Goal: Task Accomplishment & Management: Manage account settings

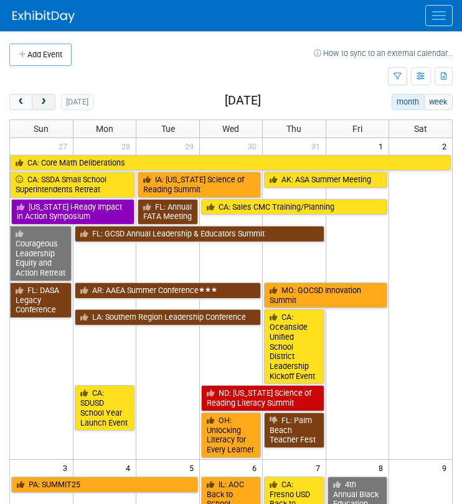
click at [44, 103] on span "next" at bounding box center [43, 102] width 9 height 8
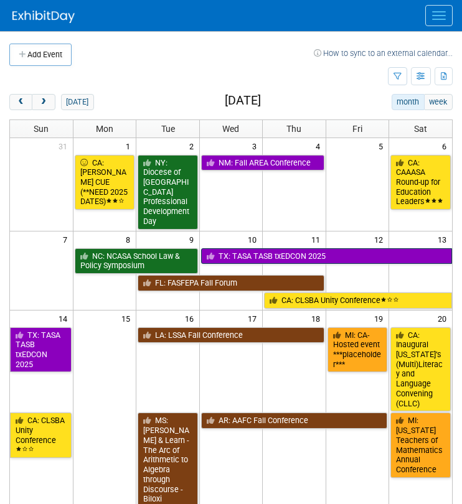
click at [331, 256] on link "TX: TASA TASB txEDCON 2025" at bounding box center [326, 256] width 251 height 16
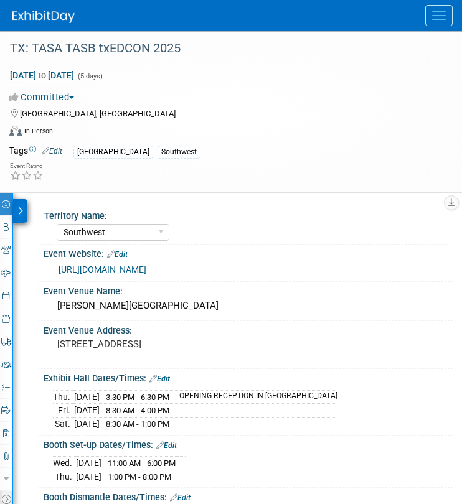
select select "Southwest"
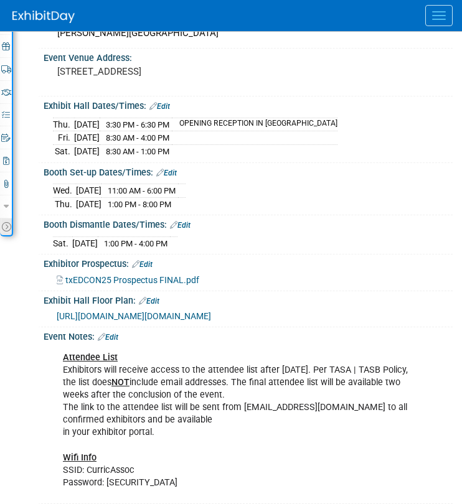
click at [6, 222] on icon at bounding box center [6, 226] width 9 height 9
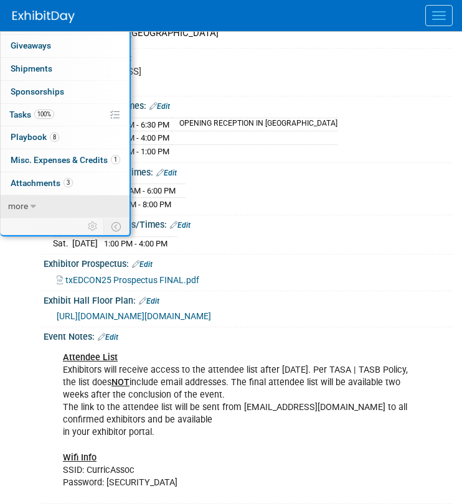
click at [33, 202] on icon at bounding box center [33, 206] width 6 height 9
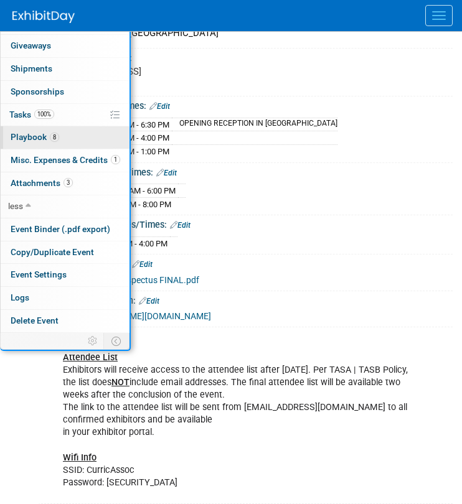
click at [43, 138] on span "Playbook 8" at bounding box center [35, 137] width 49 height 10
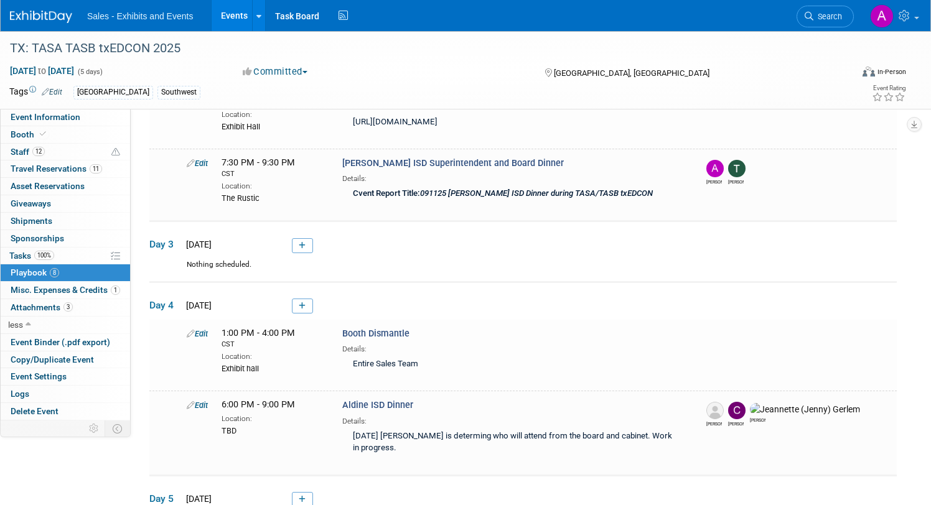
scroll to position [474, 0]
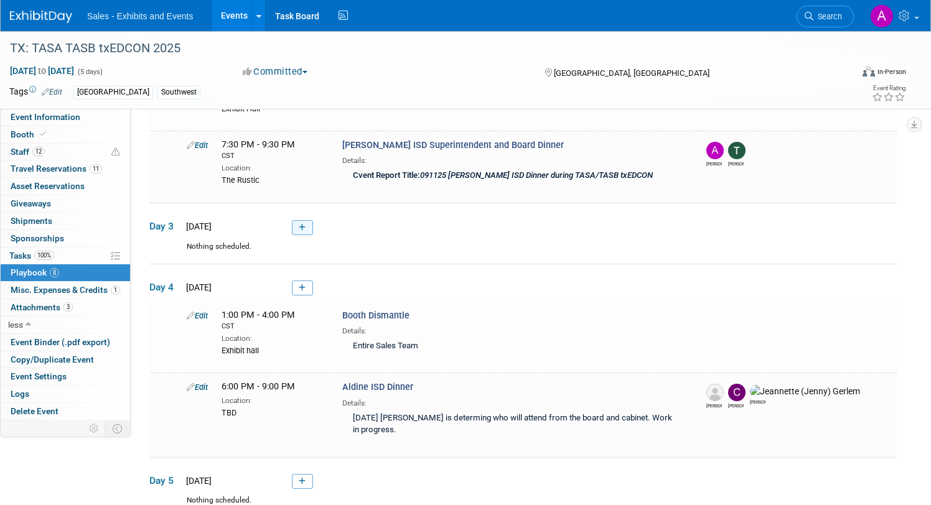
click at [303, 229] on link at bounding box center [302, 227] width 21 height 15
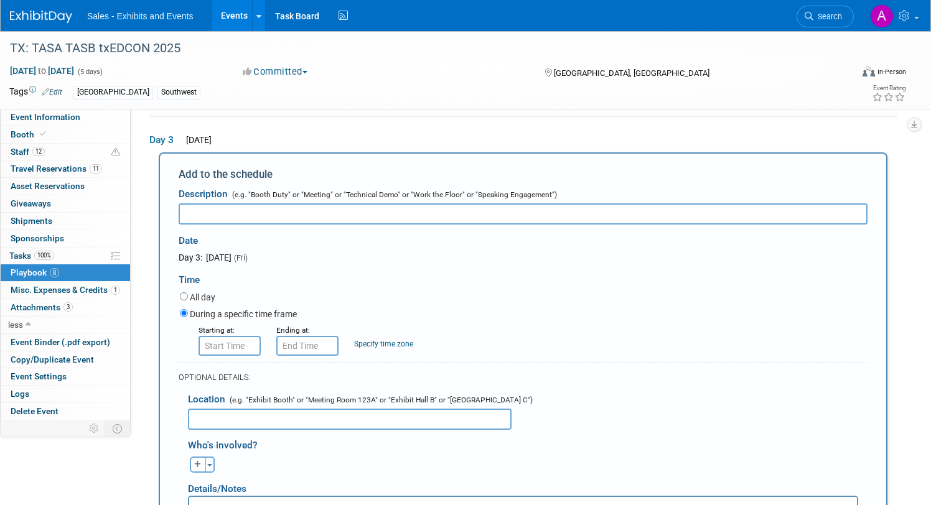
scroll to position [0, 0]
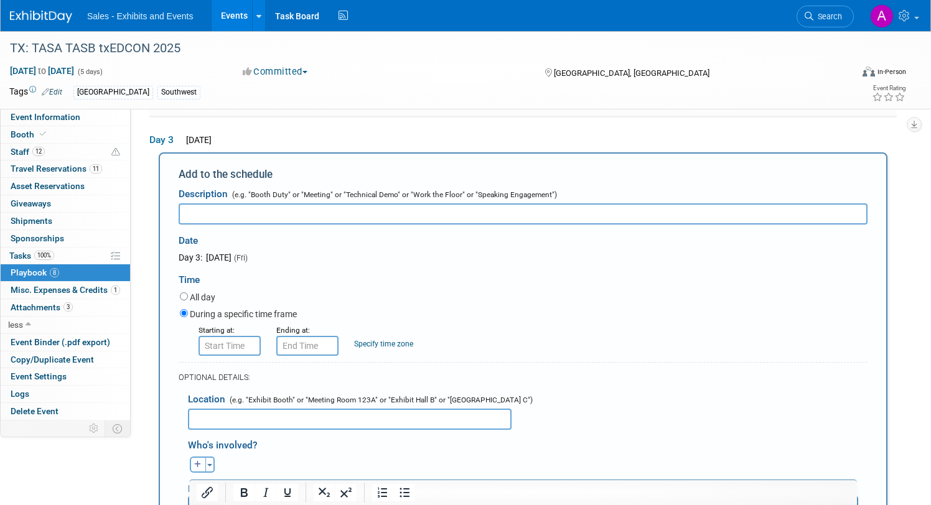
type input "F"
drag, startPoint x: 225, startPoint y: 213, endPoint x: 166, endPoint y: 212, distance: 58.5
click at [166, 212] on div "Add to the schedule Description (e.g. "Booth Duty" or "Meeting" or "Technical D…" at bounding box center [523, 413] width 729 height 522
type input "Kingsville ISD"
click at [239, 410] on input "text" at bounding box center [350, 419] width 324 height 21
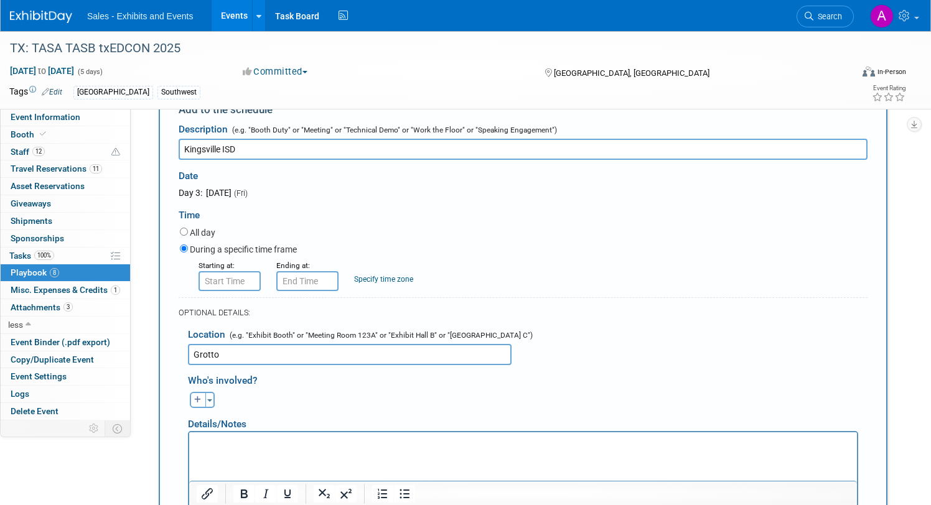
scroll to position [660, 0]
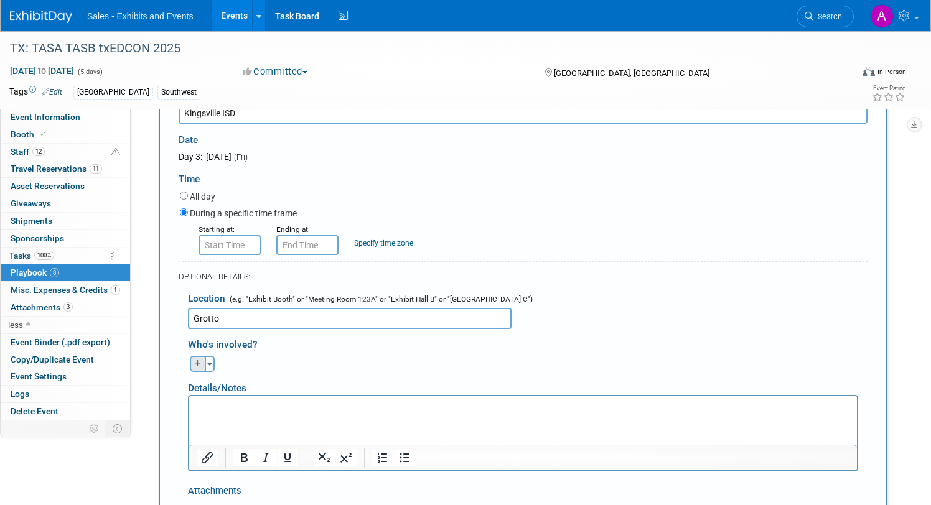
type input "Grotto"
click at [199, 365] on icon "button" at bounding box center [197, 363] width 7 height 7
select select
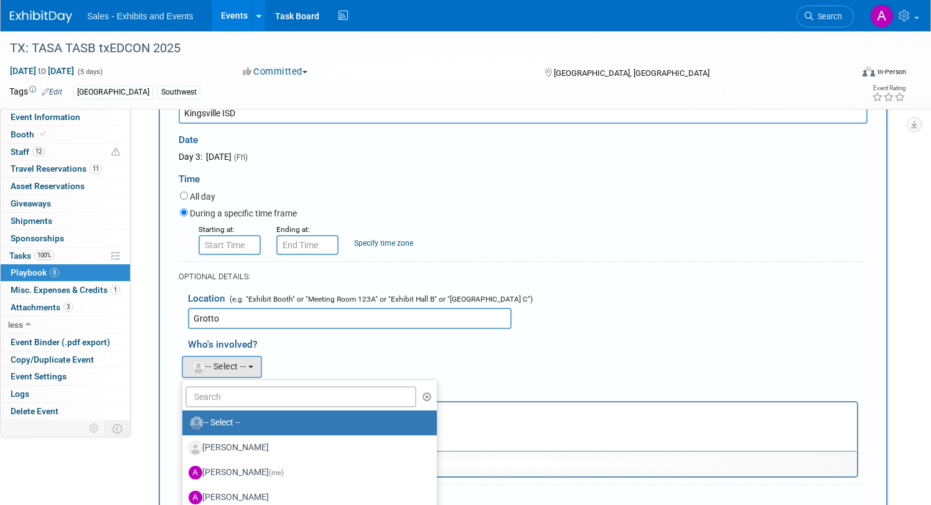
click at [305, 259] on form "Description (e.g. "Booth Duty" or "Meeting" or "Technical Demo" or "Work the Fl…" at bounding box center [523, 330] width 689 height 499
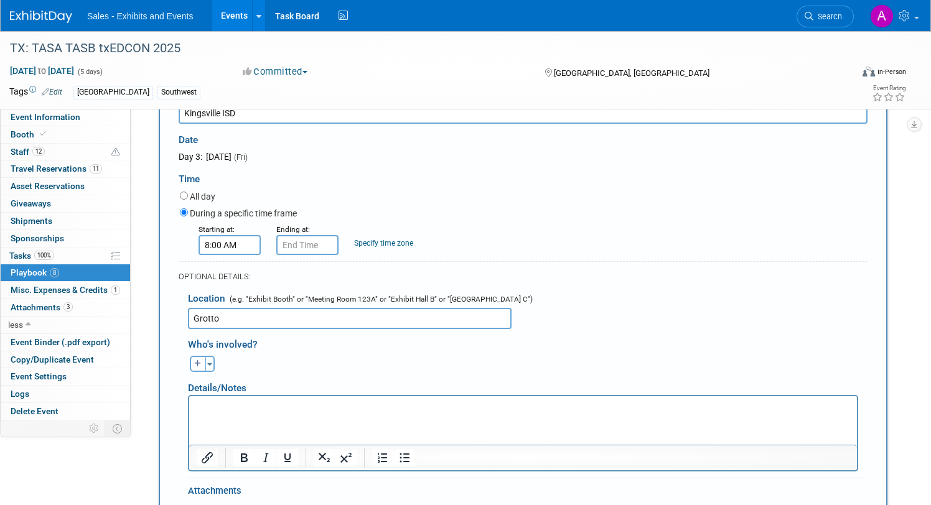
click at [233, 243] on input "8:00 AM" at bounding box center [229, 245] width 62 height 20
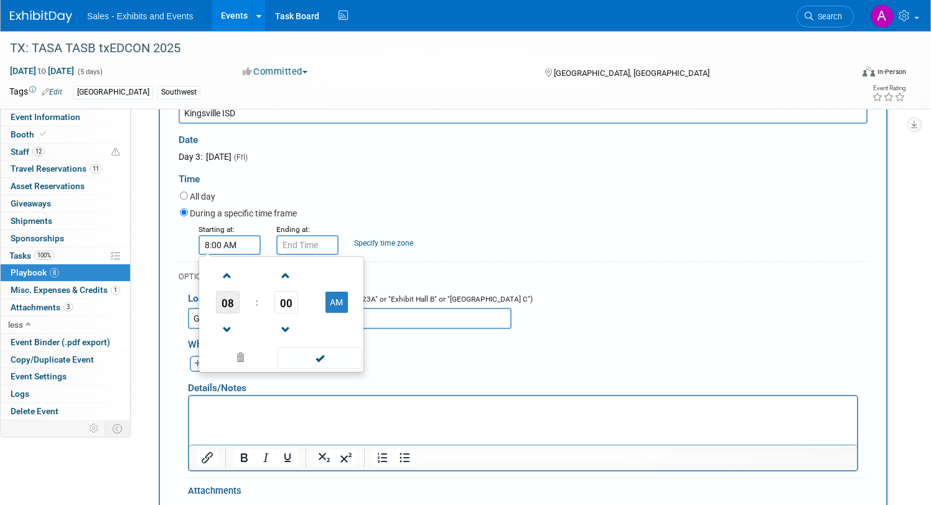
click at [228, 296] on span "08" at bounding box center [228, 302] width 24 height 22
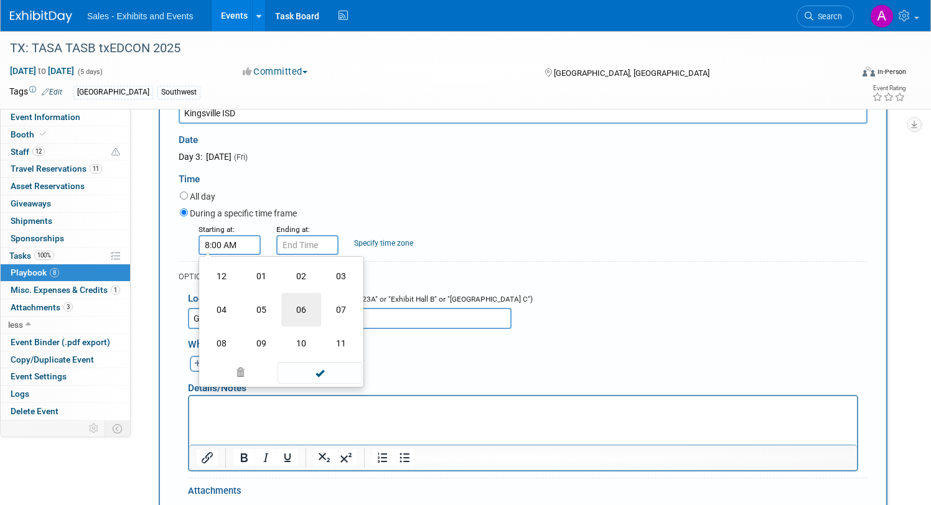
click at [298, 309] on td "06" at bounding box center [301, 310] width 40 height 34
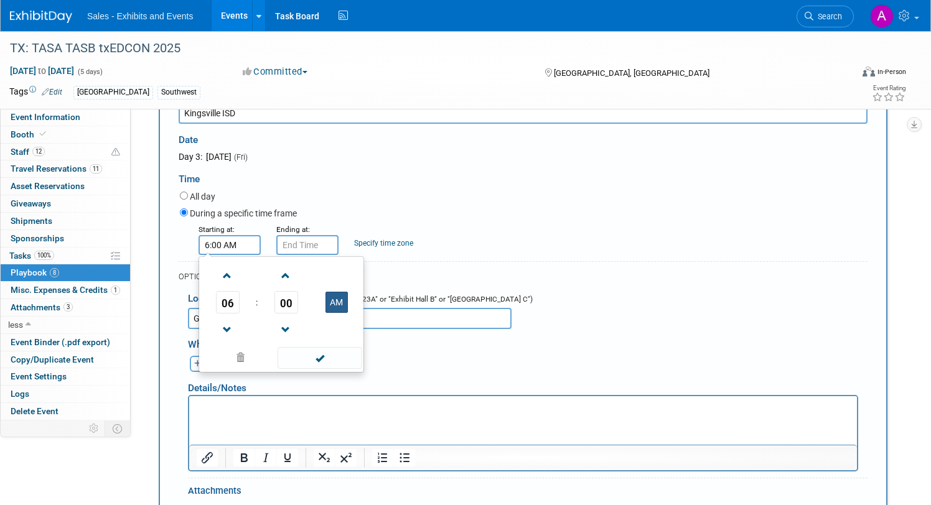
click at [335, 302] on button "AM" at bounding box center [336, 302] width 22 height 21
type input "6:00 PM"
click at [312, 243] on input "6:00 PM" at bounding box center [307, 245] width 62 height 20
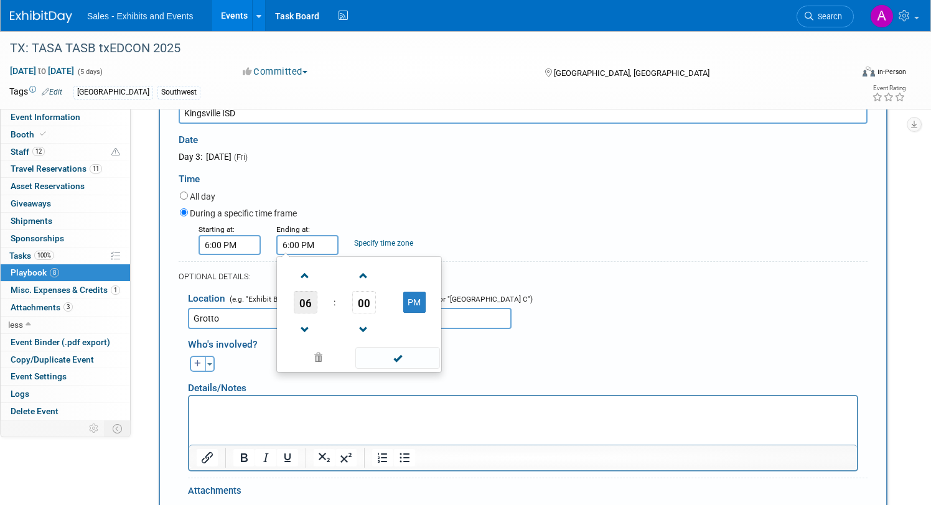
click at [307, 298] on span "06" at bounding box center [306, 302] width 24 height 22
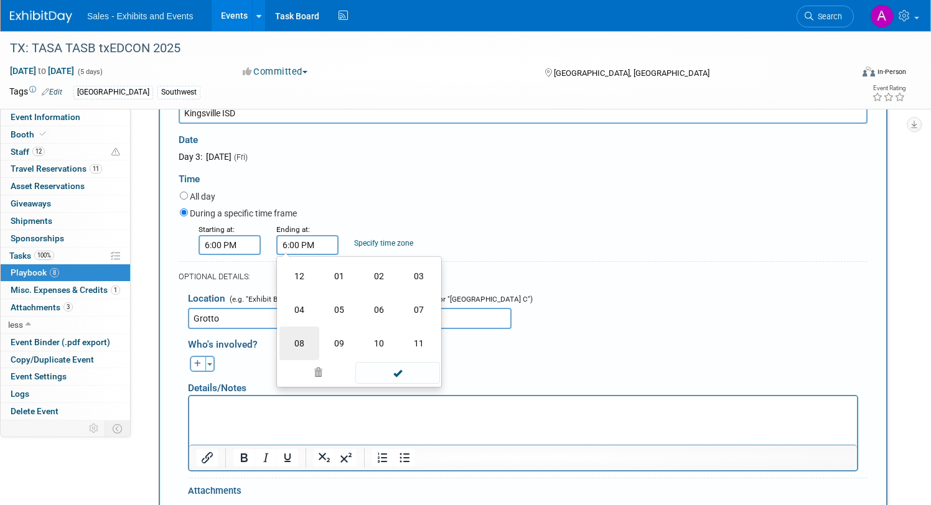
click at [302, 334] on td "08" at bounding box center [299, 344] width 40 height 34
type input "8:00 PM"
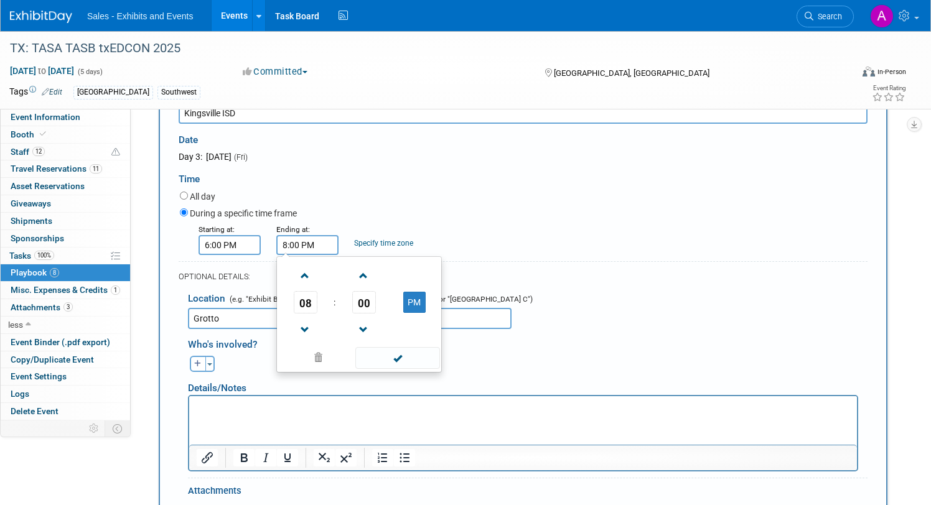
click at [377, 178] on div "Time" at bounding box center [523, 176] width 689 height 26
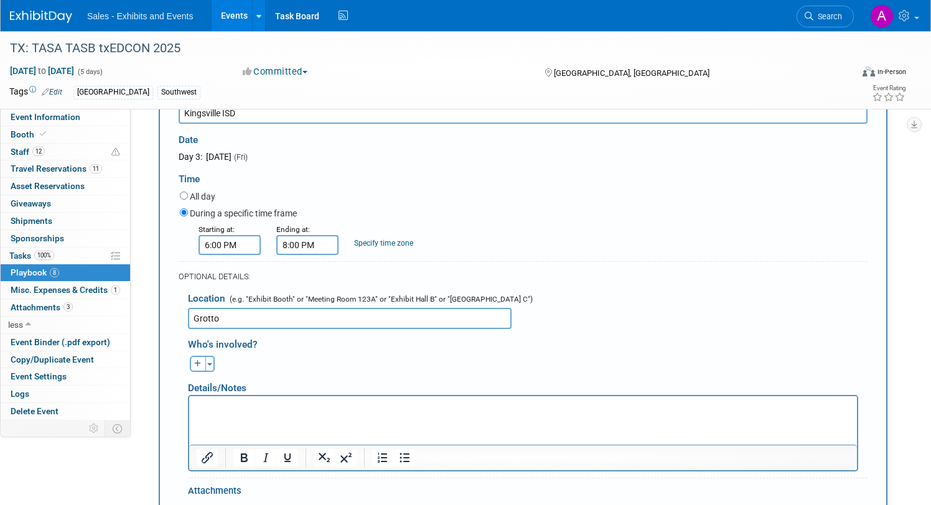
click at [376, 244] on link "Specify time zone" at bounding box center [383, 243] width 59 height 9
type input "CST"
click at [264, 316] on input "Grotto" at bounding box center [350, 318] width 324 height 21
click at [240, 313] on input "Grotto Restaraunt." at bounding box center [350, 318] width 324 height 21
drag, startPoint x: 272, startPoint y: 314, endPoint x: 223, endPoint y: 315, distance: 49.2
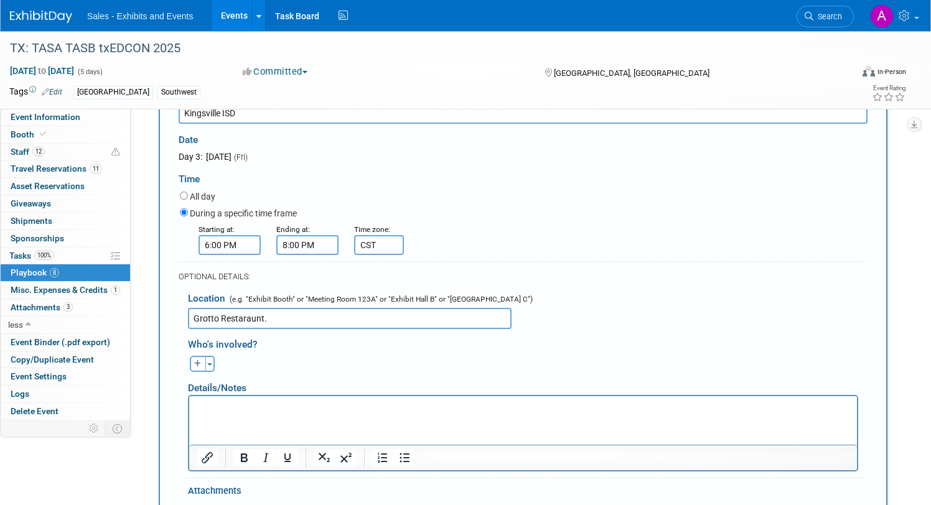
click at [223, 315] on input "Grotto Restaraunt." at bounding box center [350, 318] width 324 height 21
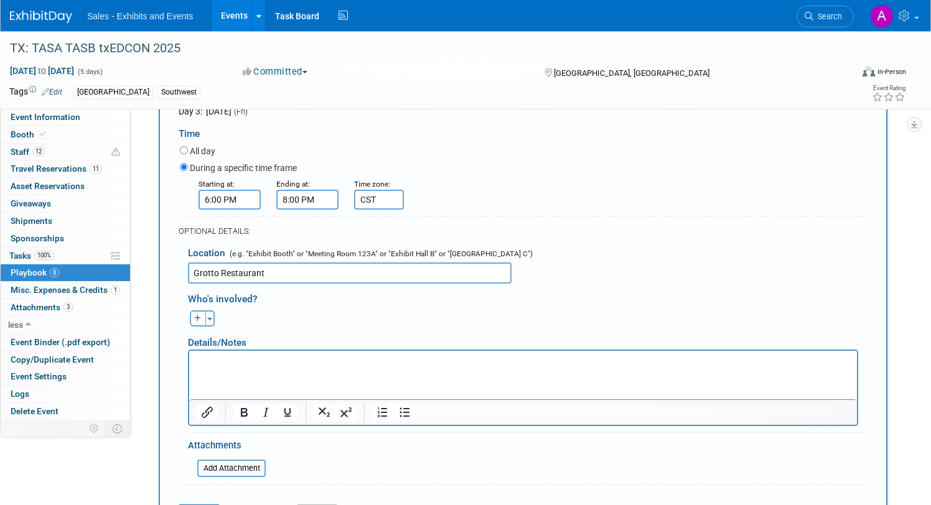
scroll to position [712, 0]
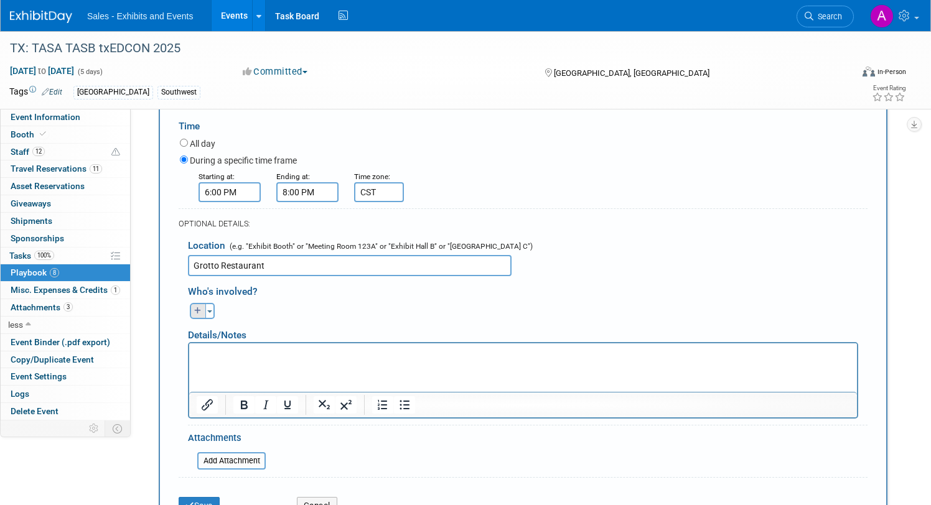
type input "Grotto Restaurant"
click at [194, 311] on button "button" at bounding box center [198, 311] width 16 height 16
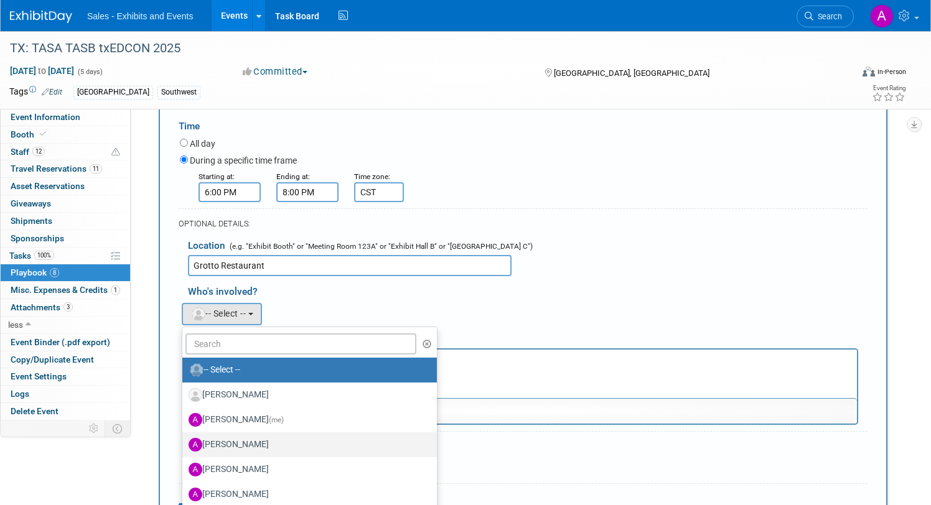
click at [243, 442] on label "Ale Gonzalez" at bounding box center [307, 445] width 236 height 20
click at [184, 442] on input "Ale Gonzalez" at bounding box center [180, 443] width 8 height 8
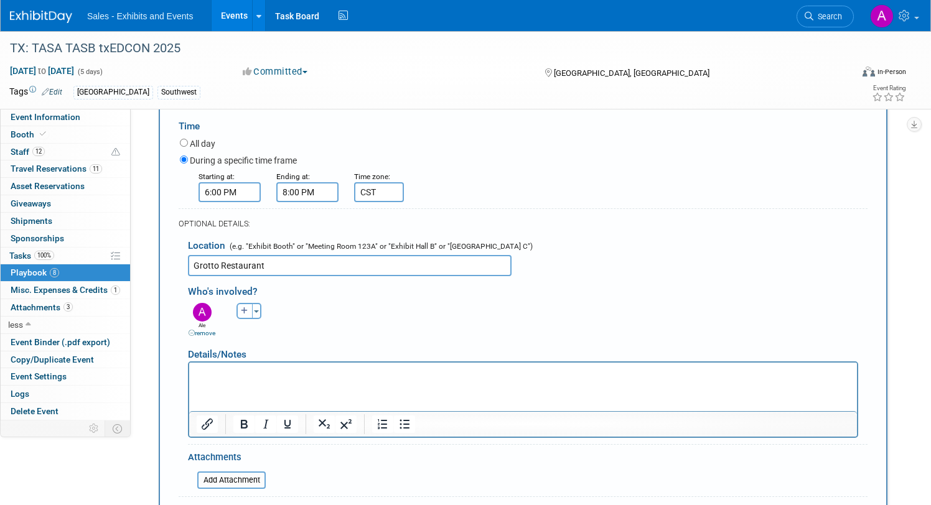
click at [243, 313] on icon "button" at bounding box center [244, 310] width 7 height 7
select select
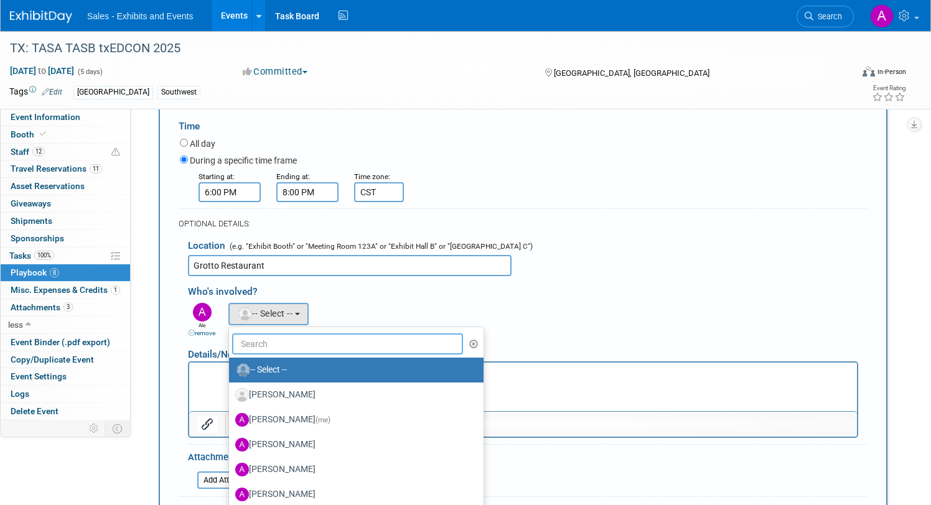
click at [269, 345] on input "text" at bounding box center [347, 344] width 231 height 21
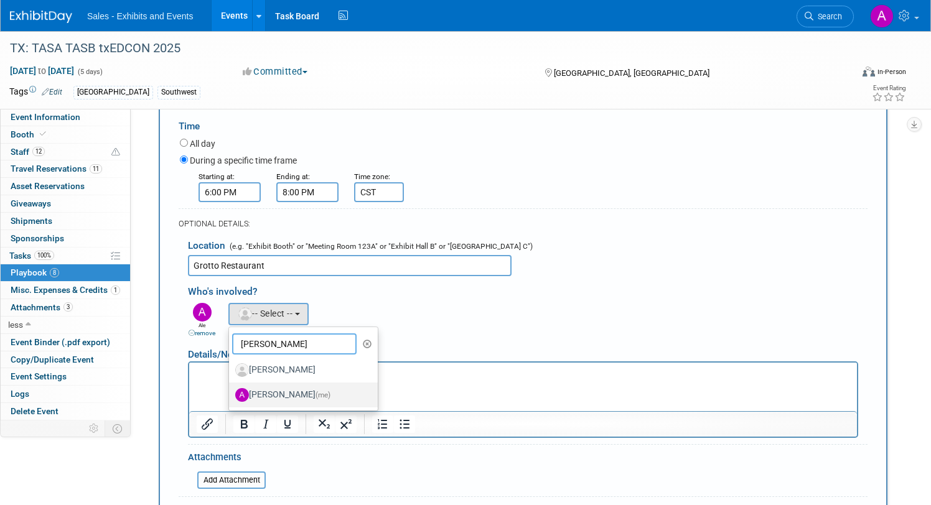
type input "Albert"
click at [279, 386] on label "Albert Martinez (me)" at bounding box center [300, 395] width 130 height 20
click at [231, 390] on input "Albert Martinez (me)" at bounding box center [227, 394] width 8 height 8
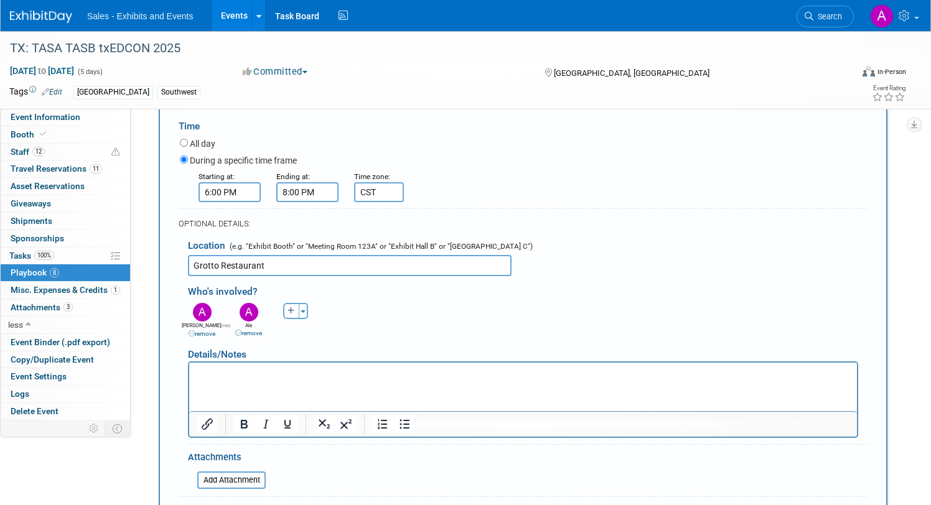
click at [250, 377] on p "Rich Text Area. Press ALT-0 for help." at bounding box center [523, 374] width 653 height 12
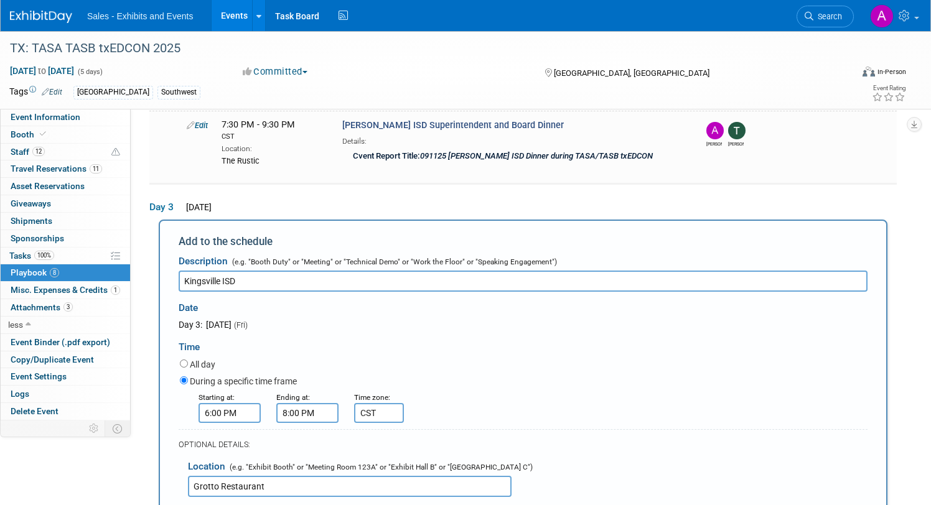
scroll to position [468, 0]
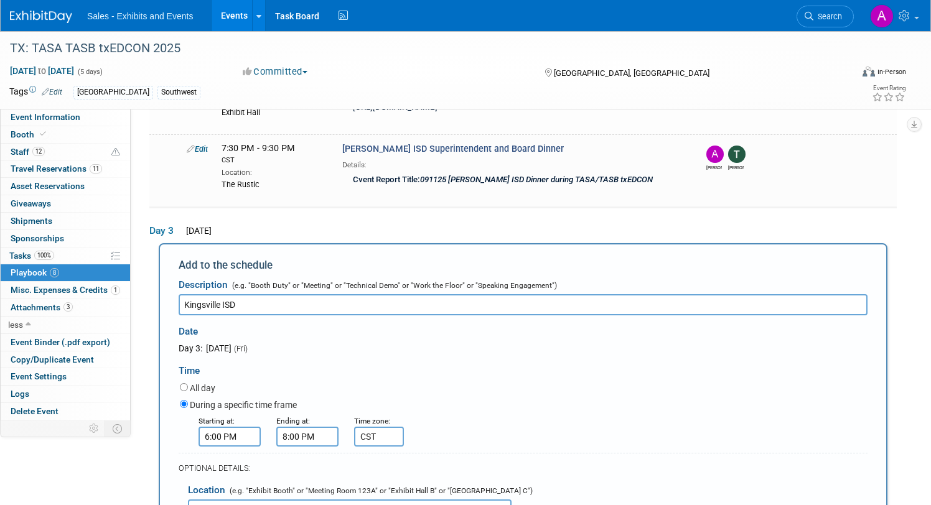
click at [264, 299] on input "Kingsville ISD" at bounding box center [523, 304] width 689 height 21
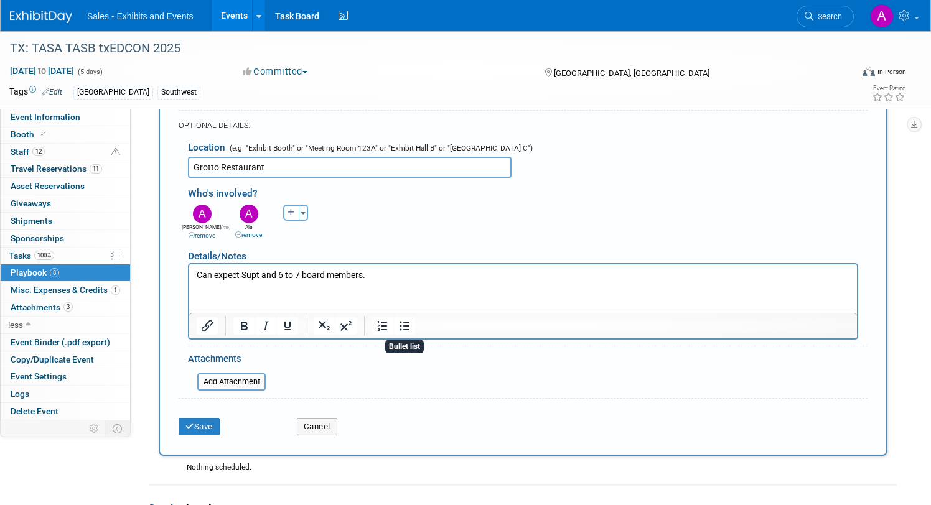
scroll to position [813, 0]
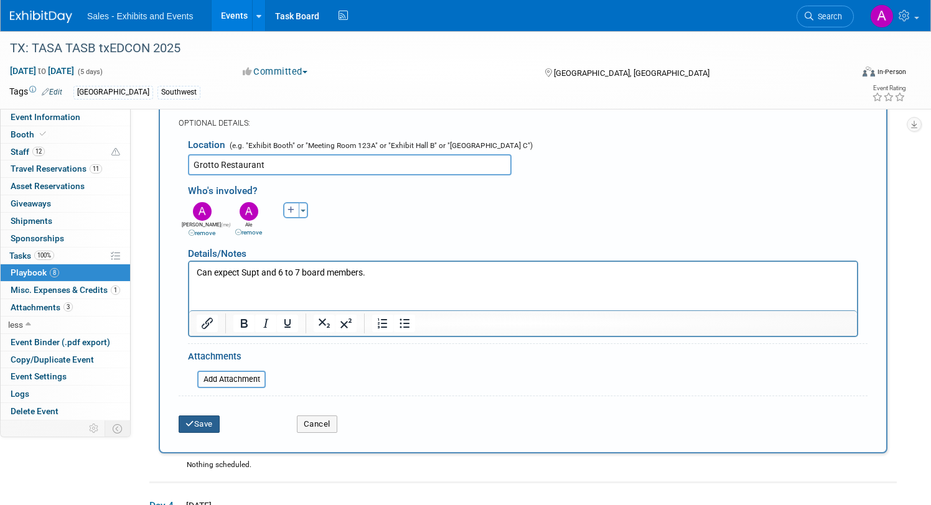
type input "Kingsville ISD Supt and Board"
click at [189, 424] on icon "submit" at bounding box center [189, 424] width 9 height 8
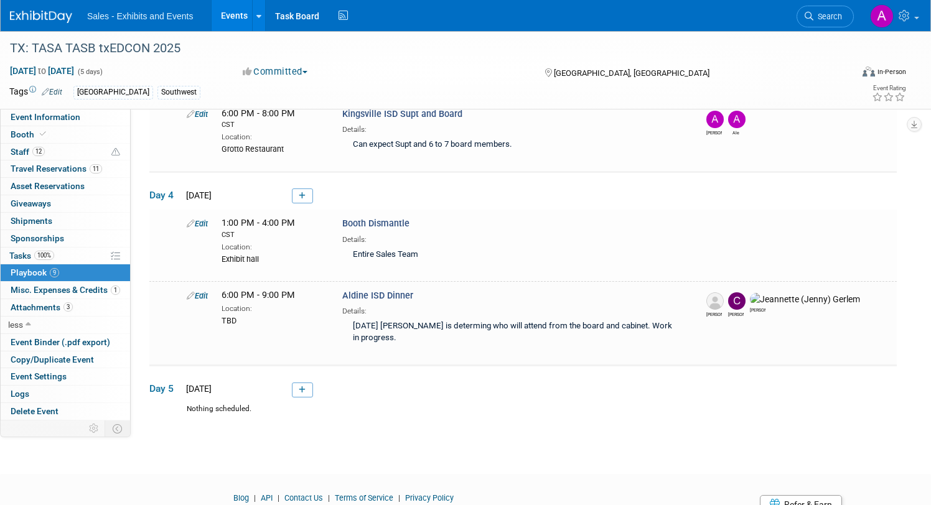
scroll to position [667, 0]
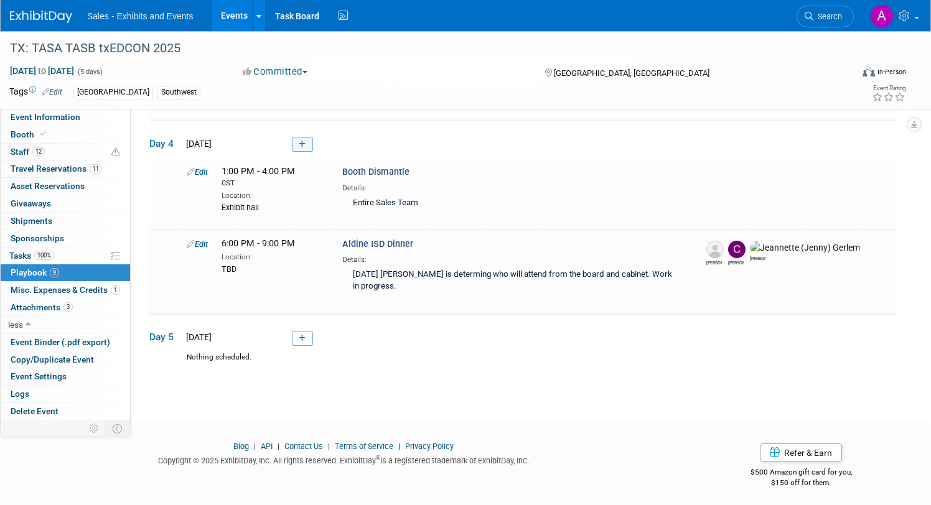
click at [304, 142] on icon at bounding box center [302, 144] width 7 height 7
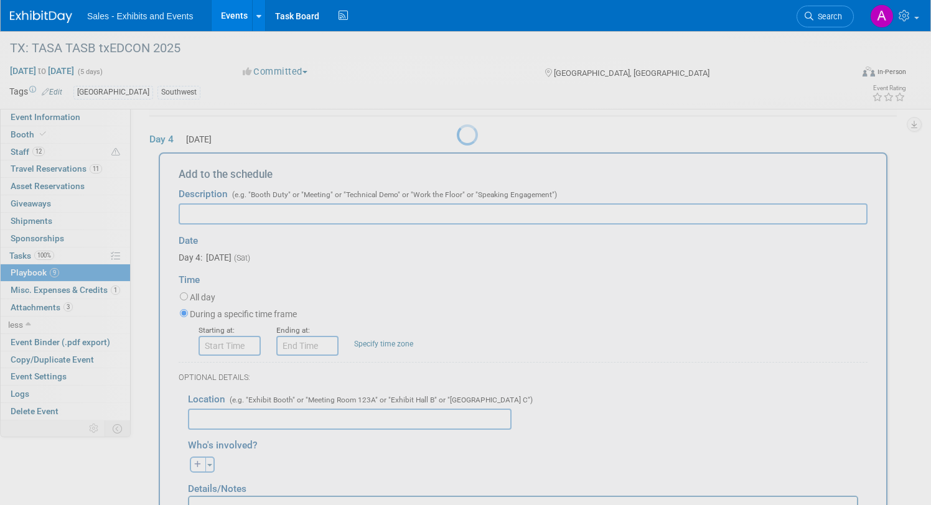
scroll to position [0, 0]
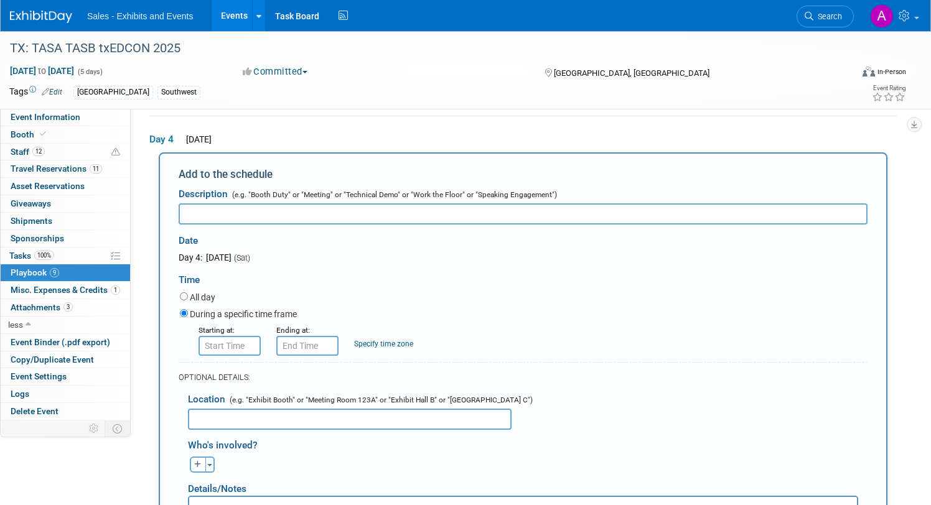
click at [269, 212] on input "text" at bounding box center [523, 213] width 689 height 21
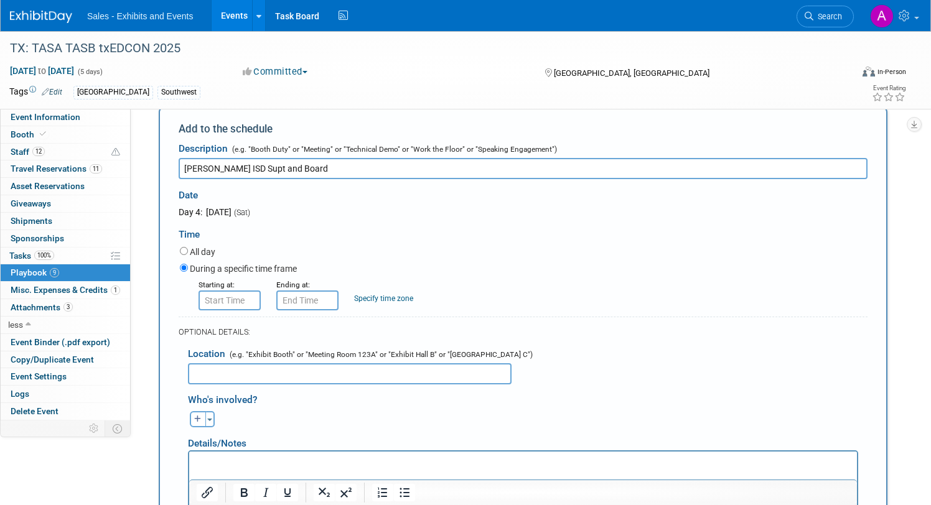
scroll to position [729, 0]
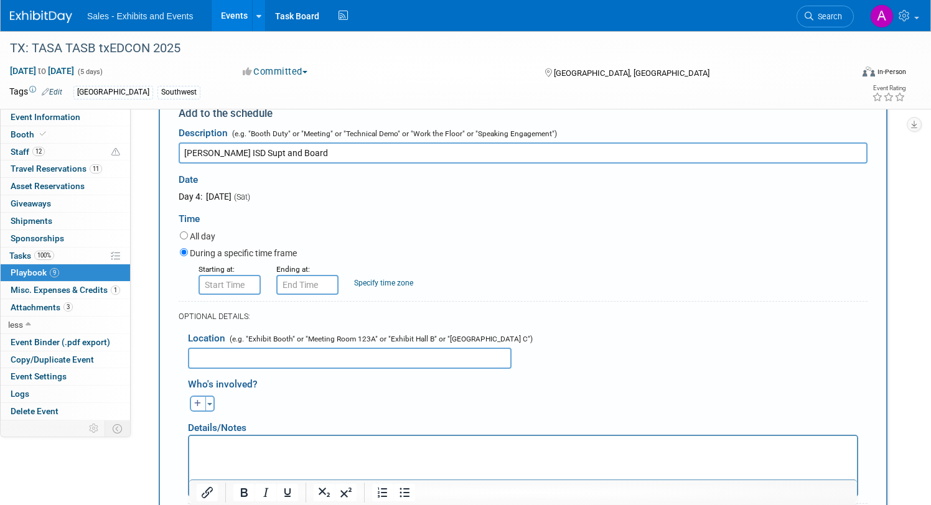
type input "Donna ISD Supt and Board"
click at [231, 279] on input "8:00 AM" at bounding box center [229, 285] width 62 height 20
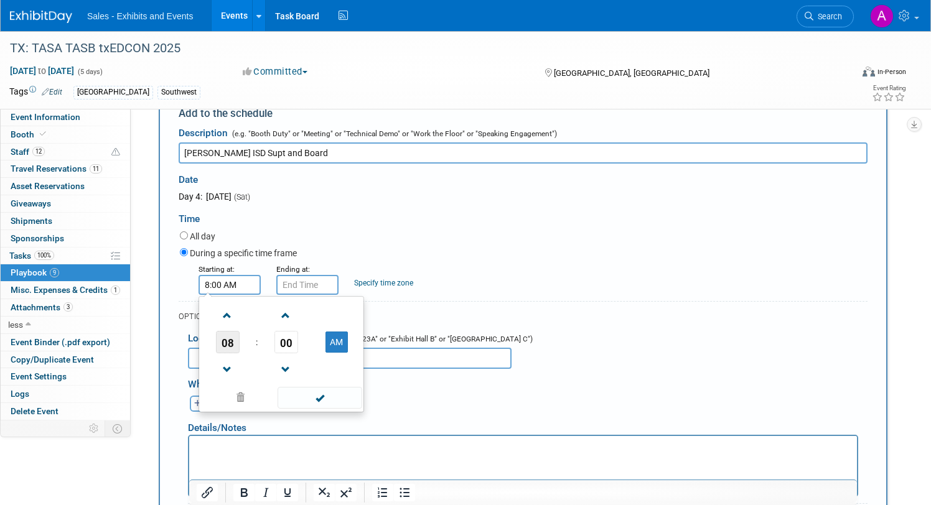
click at [229, 337] on span "08" at bounding box center [228, 342] width 24 height 22
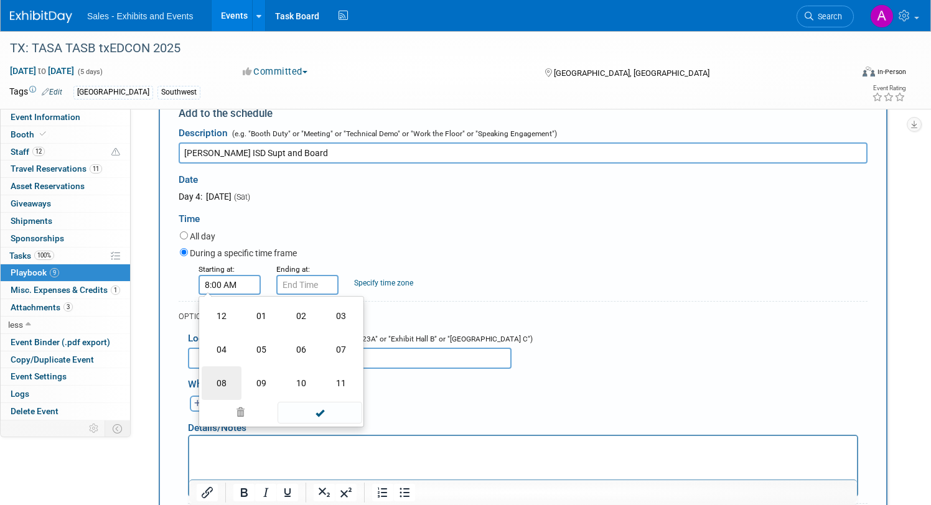
click at [221, 377] on td "08" at bounding box center [222, 383] width 40 height 34
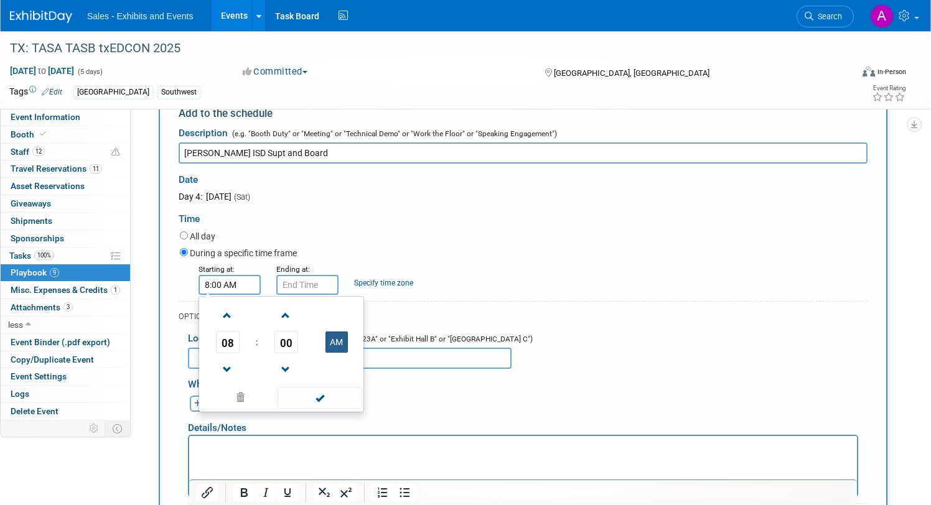
click at [340, 338] on button "AM" at bounding box center [336, 342] width 22 height 21
type input "8:00 PM"
click at [328, 278] on input "8:00 PM" at bounding box center [307, 285] width 62 height 20
drag, startPoint x: 241, startPoint y: 287, endPoint x: 158, endPoint y: 281, distance: 83.6
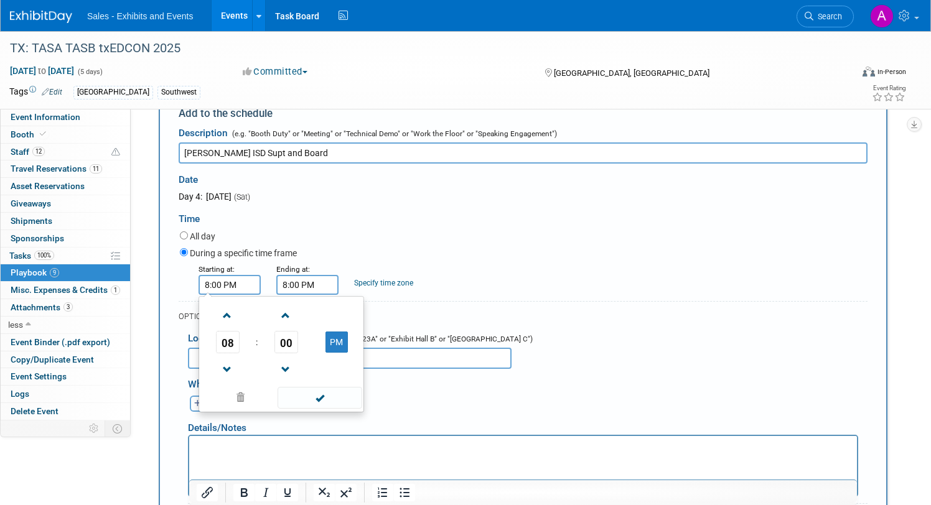
click at [157, 280] on div "Add to the schedule Description (e.g. "Booth Duty" or "Meeting" or "Technical D…" at bounding box center [522, 352] width 747 height 522
click at [226, 335] on span "08" at bounding box center [228, 342] width 24 height 22
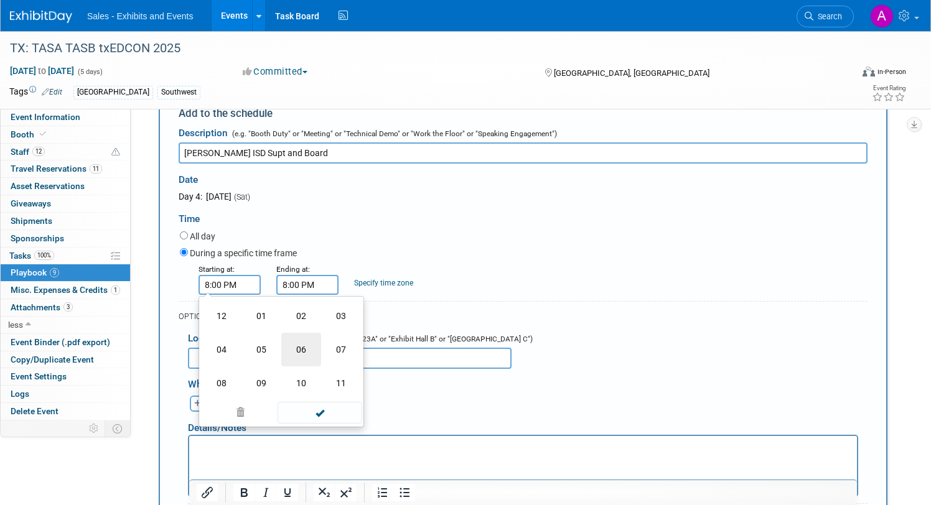
click at [315, 346] on td "06" at bounding box center [301, 350] width 40 height 34
type input "6:00 PM"
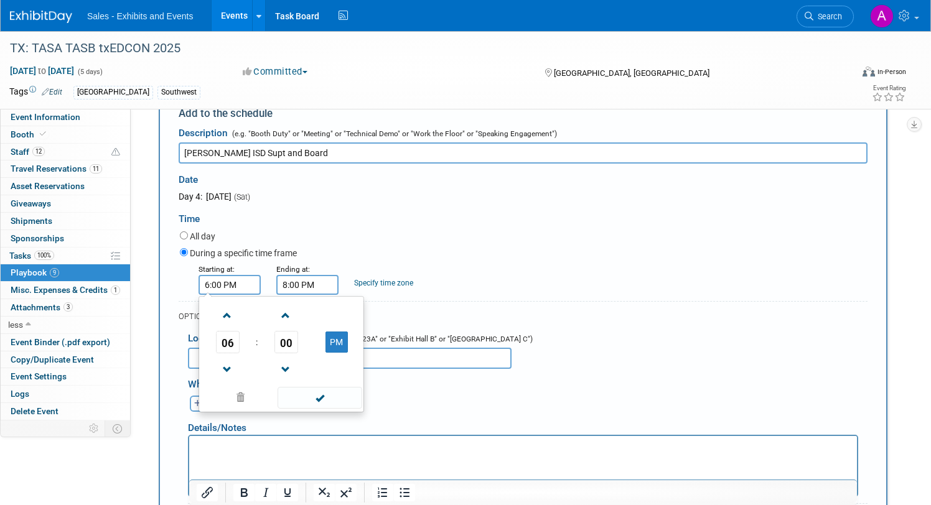
click at [376, 229] on div "All day" at bounding box center [524, 237] width 688 height 17
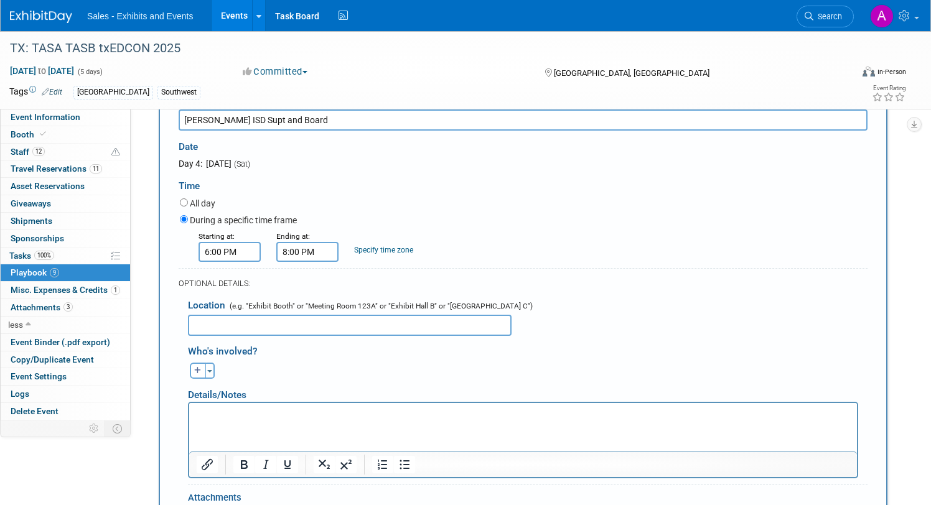
scroll to position [764, 0]
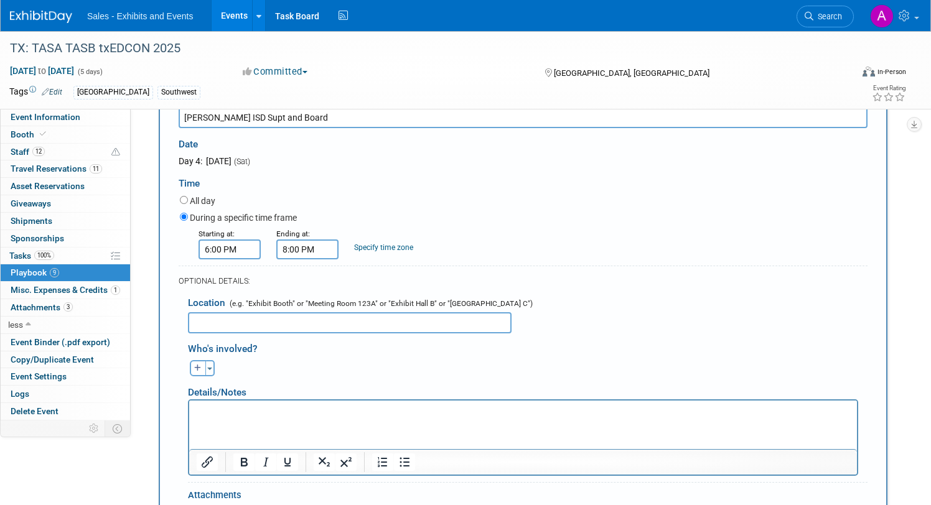
click at [279, 315] on input "text" at bounding box center [350, 322] width 324 height 21
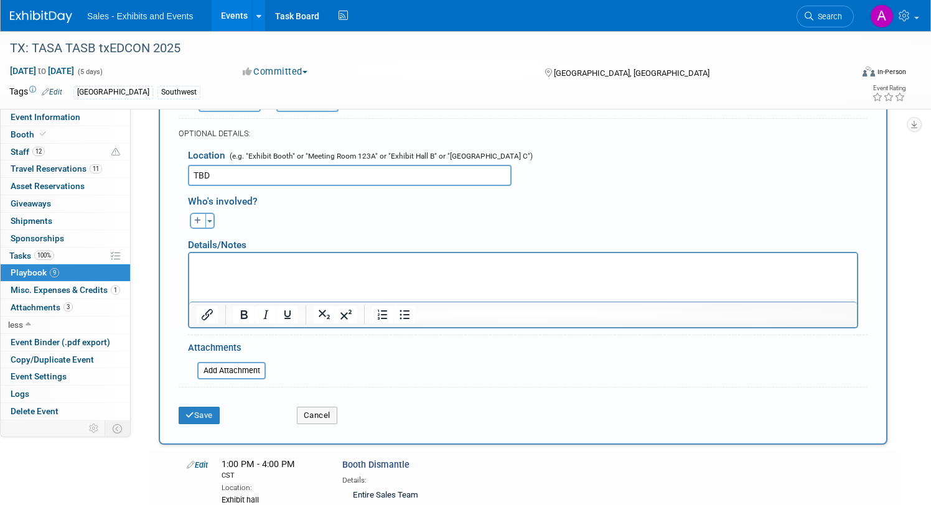
scroll to position [904, 0]
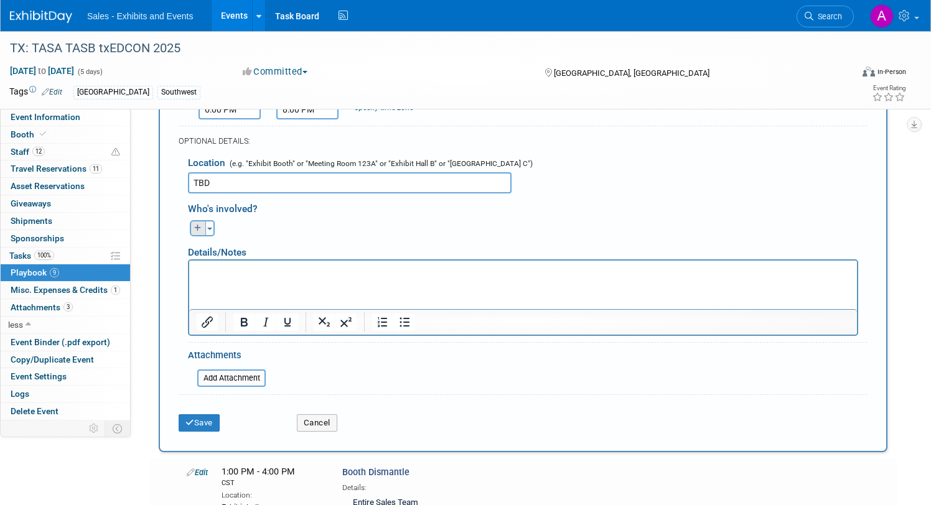
type input "TBD"
click at [200, 225] on icon "button" at bounding box center [197, 228] width 7 height 7
select select
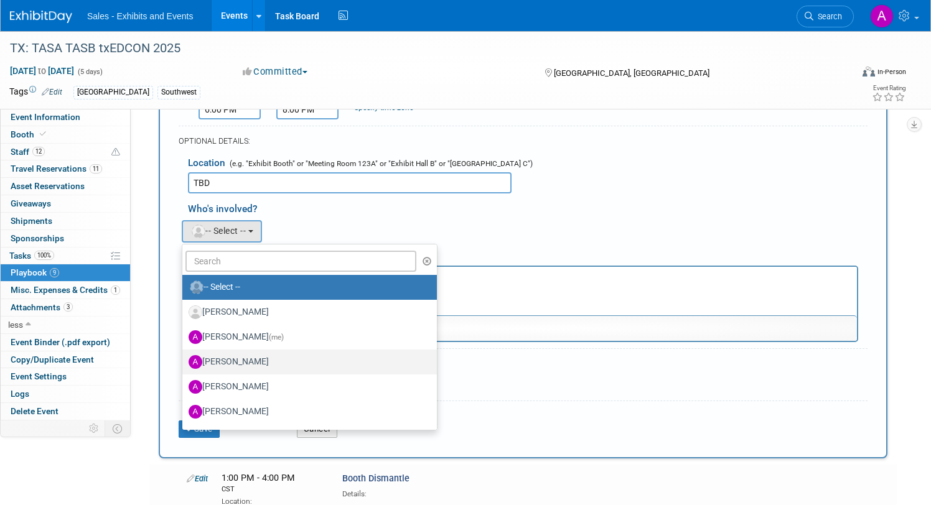
click at [243, 352] on label "Ale Gonzalez" at bounding box center [307, 362] width 236 height 20
click at [184, 357] on input "Ale Gonzalez" at bounding box center [180, 361] width 8 height 8
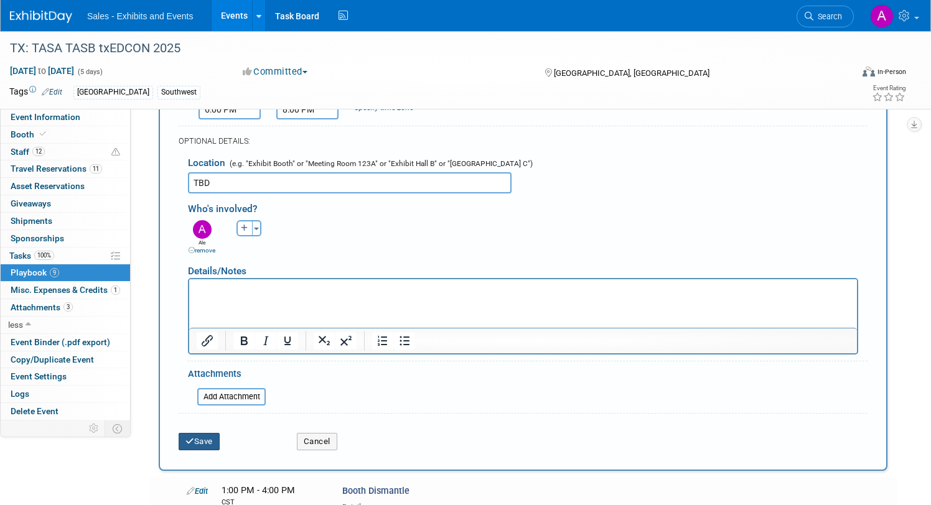
click at [203, 435] on button "Save" at bounding box center [199, 441] width 41 height 17
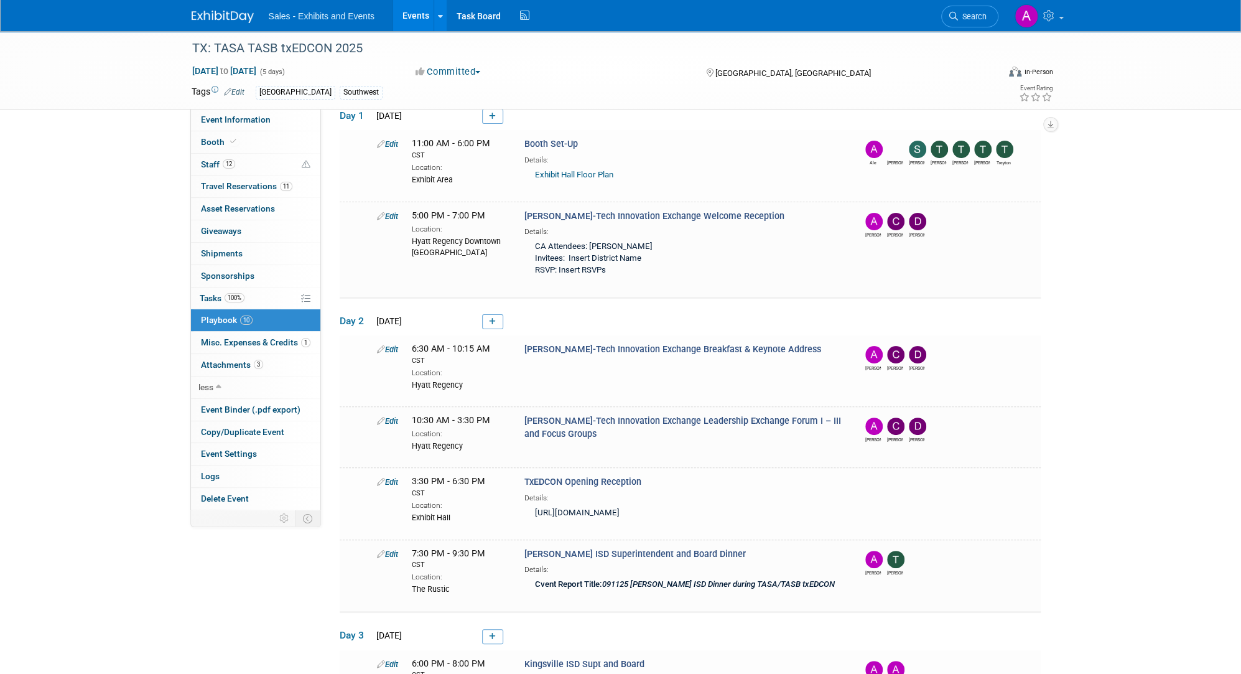
scroll to position [68, 0]
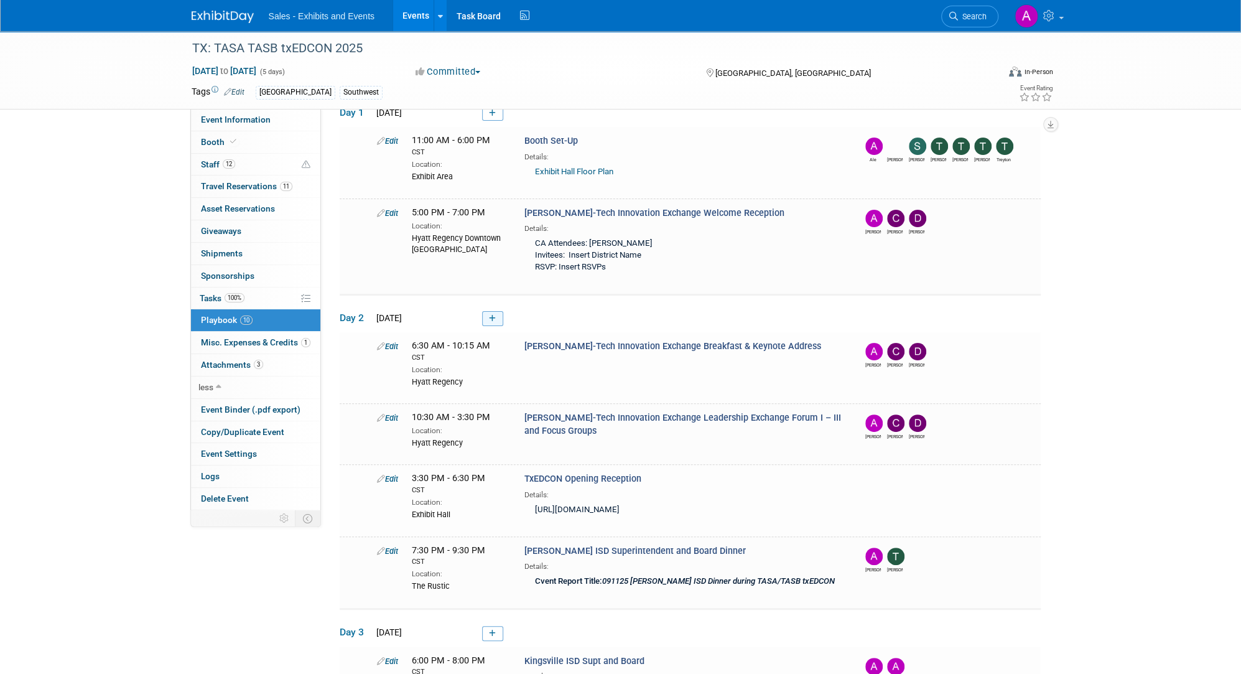
click at [461, 315] on icon at bounding box center [492, 318] width 7 height 7
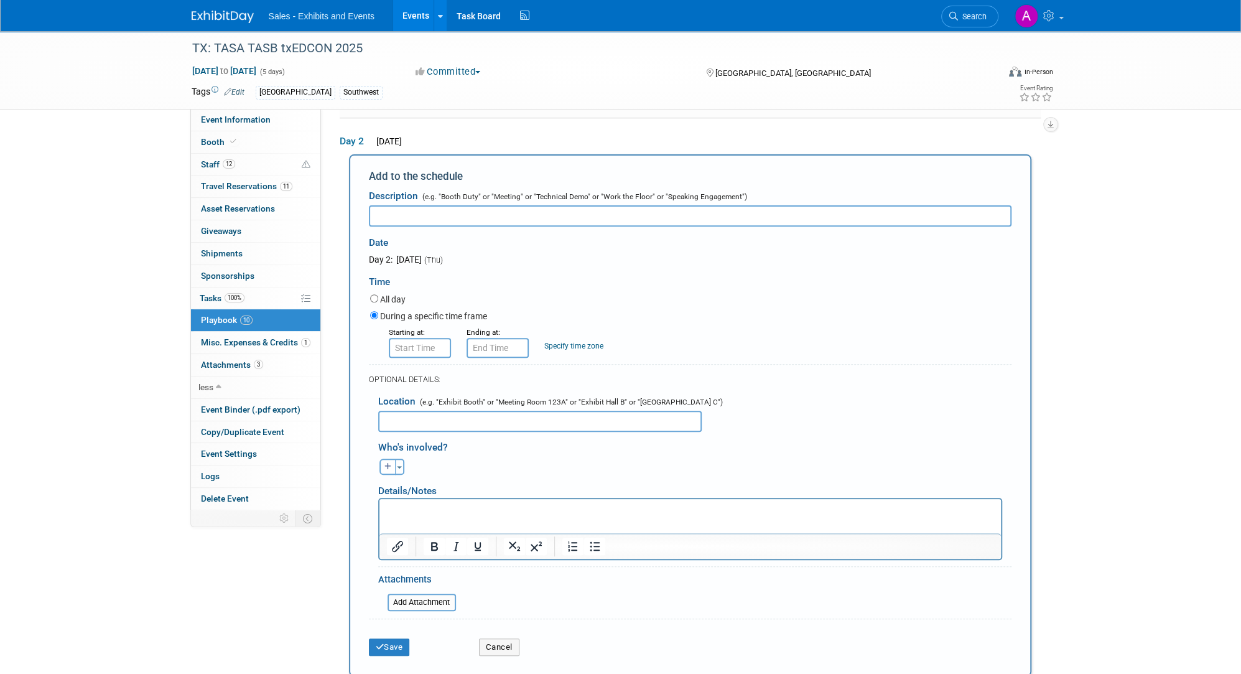
scroll to position [0, 0]
type input "PSJA Supt and Board"
click at [424, 344] on input "8:00 AM" at bounding box center [420, 348] width 62 height 20
click at [416, 422] on span at bounding box center [418, 433] width 22 height 22
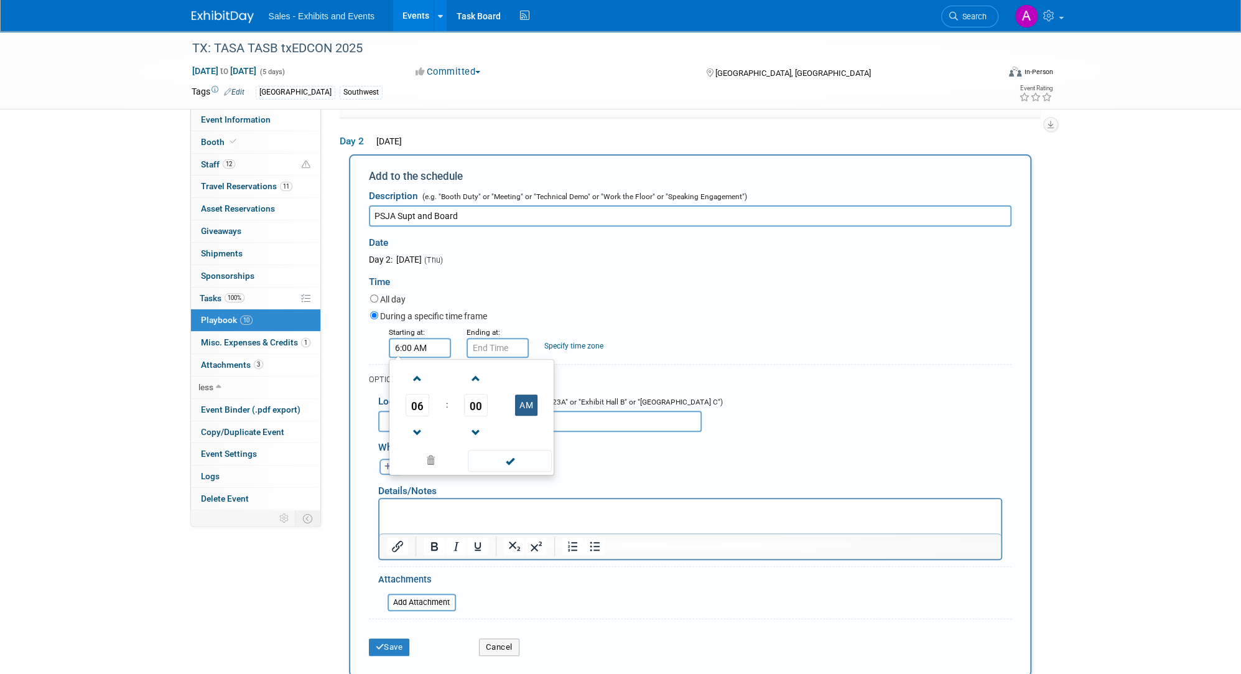
click at [461, 399] on button "AM" at bounding box center [526, 404] width 22 height 21
click at [461, 399] on button "PM" at bounding box center [526, 404] width 22 height 21
click at [461, 399] on button "AM" at bounding box center [526, 404] width 22 height 21
click at [461, 399] on button "PM" at bounding box center [526, 404] width 22 height 21
click at [461, 266] on div "Time" at bounding box center [690, 279] width 643 height 26
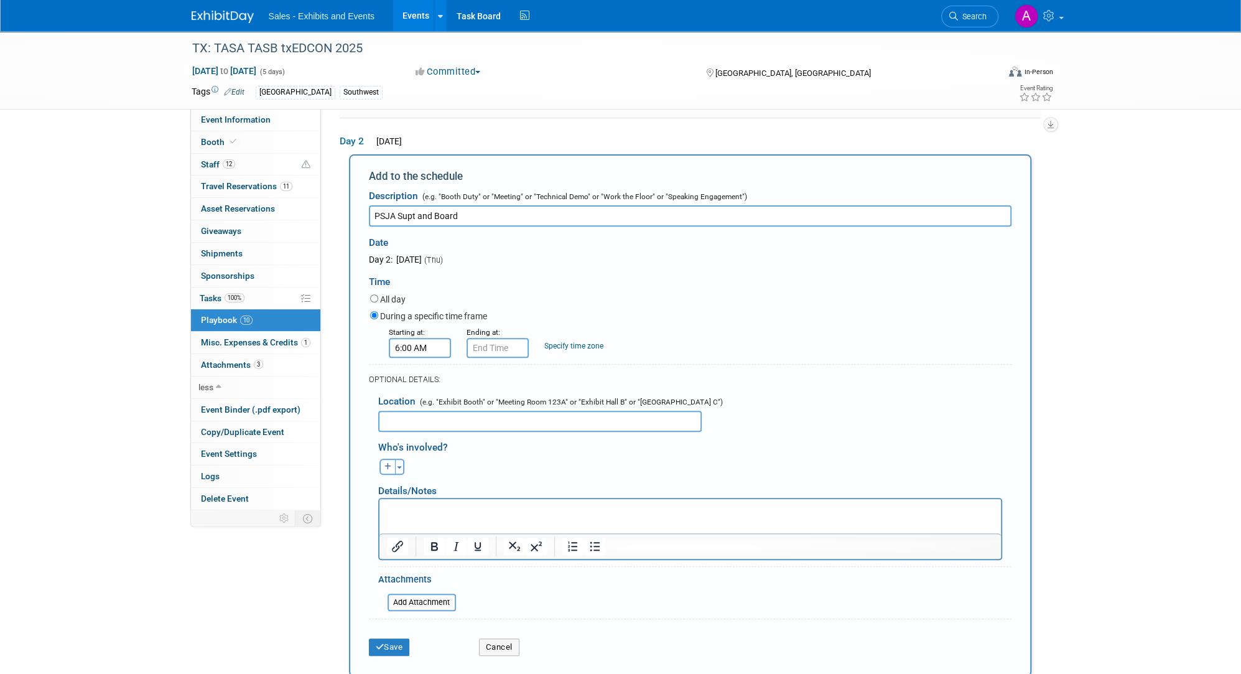
click at [437, 349] on input "6:00 AM" at bounding box center [420, 348] width 62 height 20
click at [461, 406] on button "AM" at bounding box center [526, 404] width 22 height 21
type input "6:00 PM"
click at [461, 349] on input "6:00 PM" at bounding box center [498, 348] width 62 height 20
click at [461, 381] on span at bounding box center [496, 379] width 22 height 22
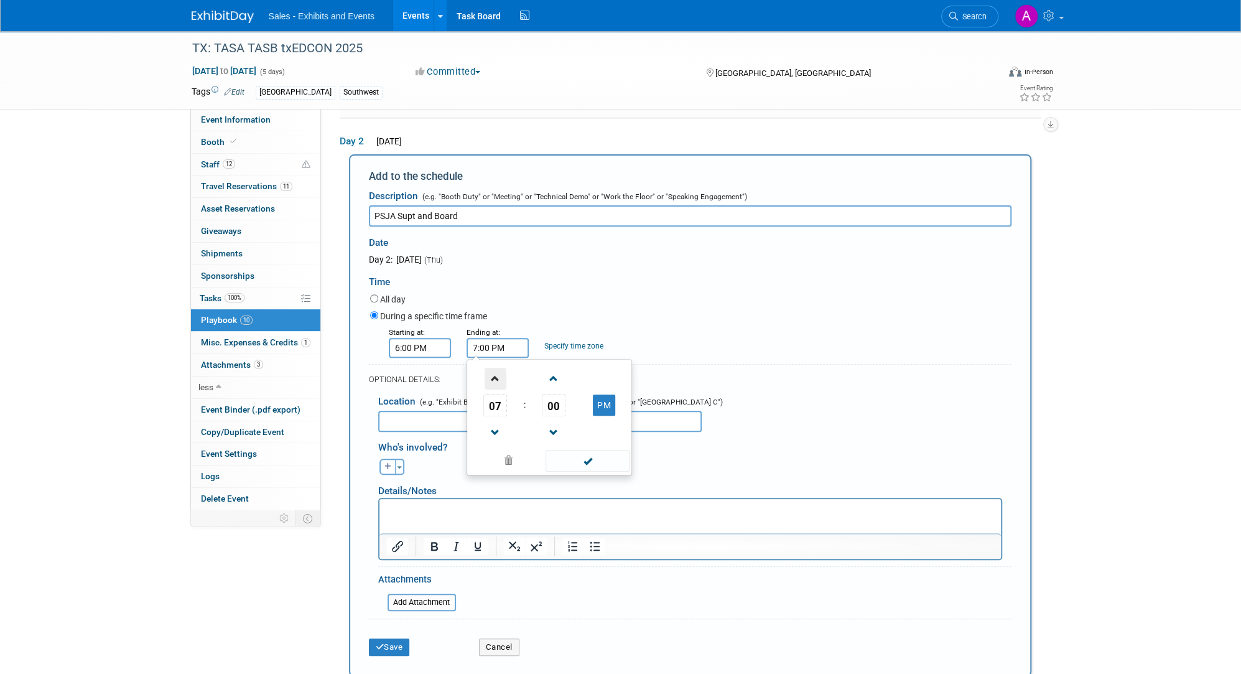
click at [461, 381] on span at bounding box center [496, 379] width 22 height 22
click at [461, 431] on span at bounding box center [496, 433] width 22 height 22
click at [461, 403] on button "PM" at bounding box center [604, 404] width 22 height 21
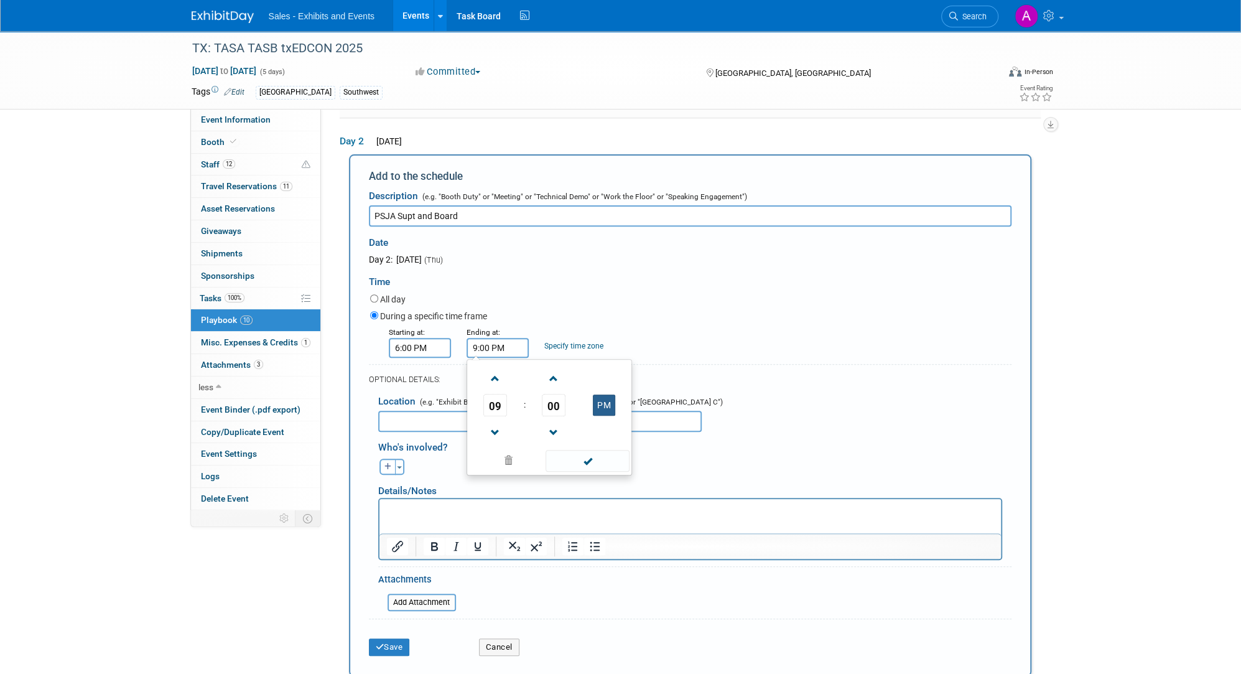
type input "9:00 AM"
click at [413, 421] on input "text" at bounding box center [540, 421] width 324 height 21
type input "Victory Restaurant and Lounge"
click at [388, 467] on icon "button" at bounding box center [388, 466] width 7 height 7
select select
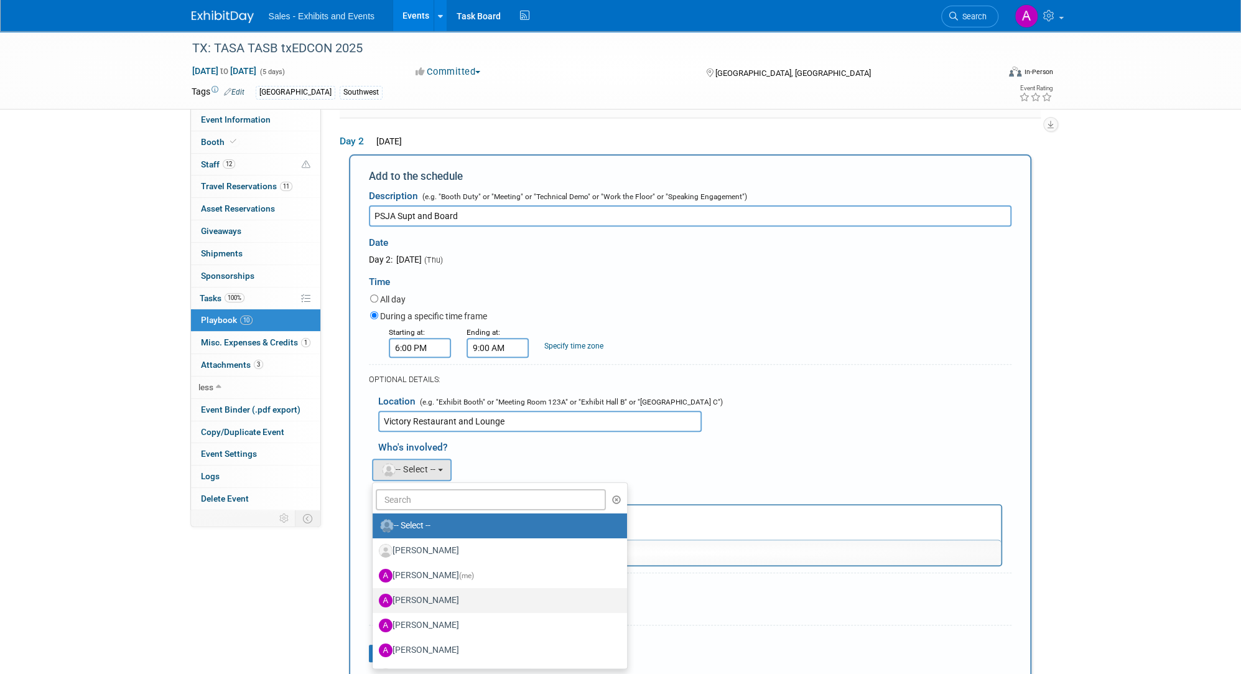
click at [446, 503] on label "Ale Gonzalez" at bounding box center [497, 600] width 236 height 20
click at [375, 503] on input "Ale Gonzalez" at bounding box center [370, 599] width 8 height 8
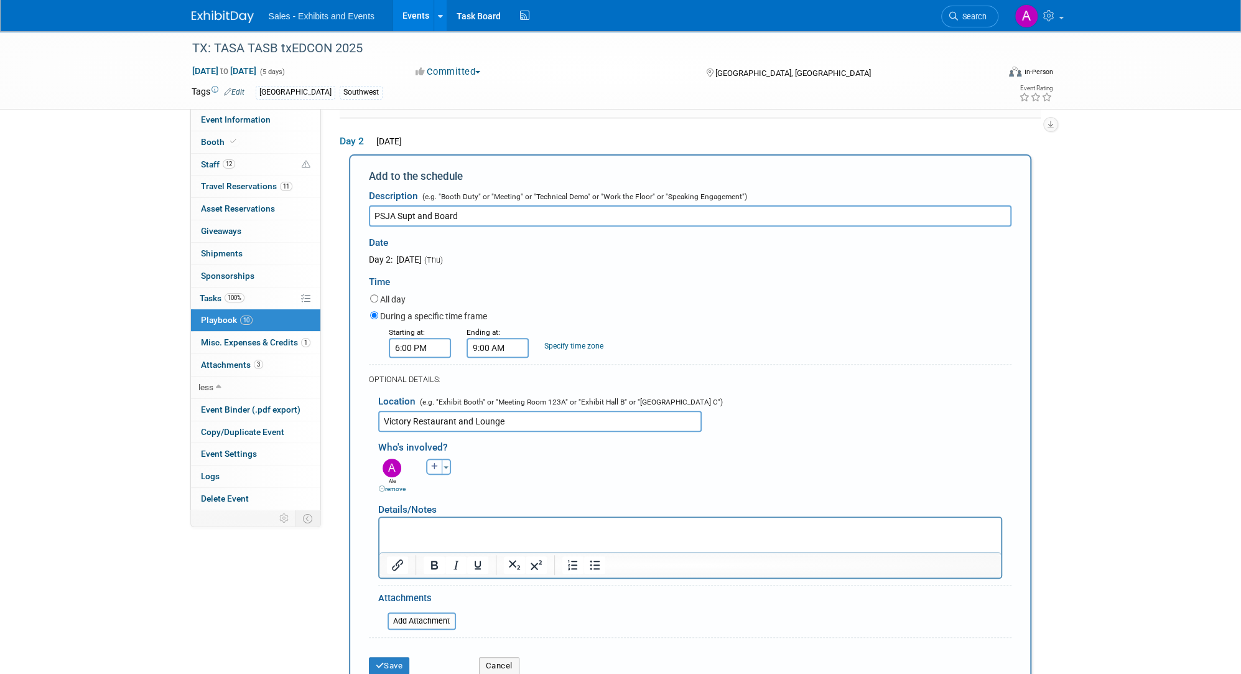
click at [434, 464] on icon "button" at bounding box center [434, 466] width 7 height 7
select select
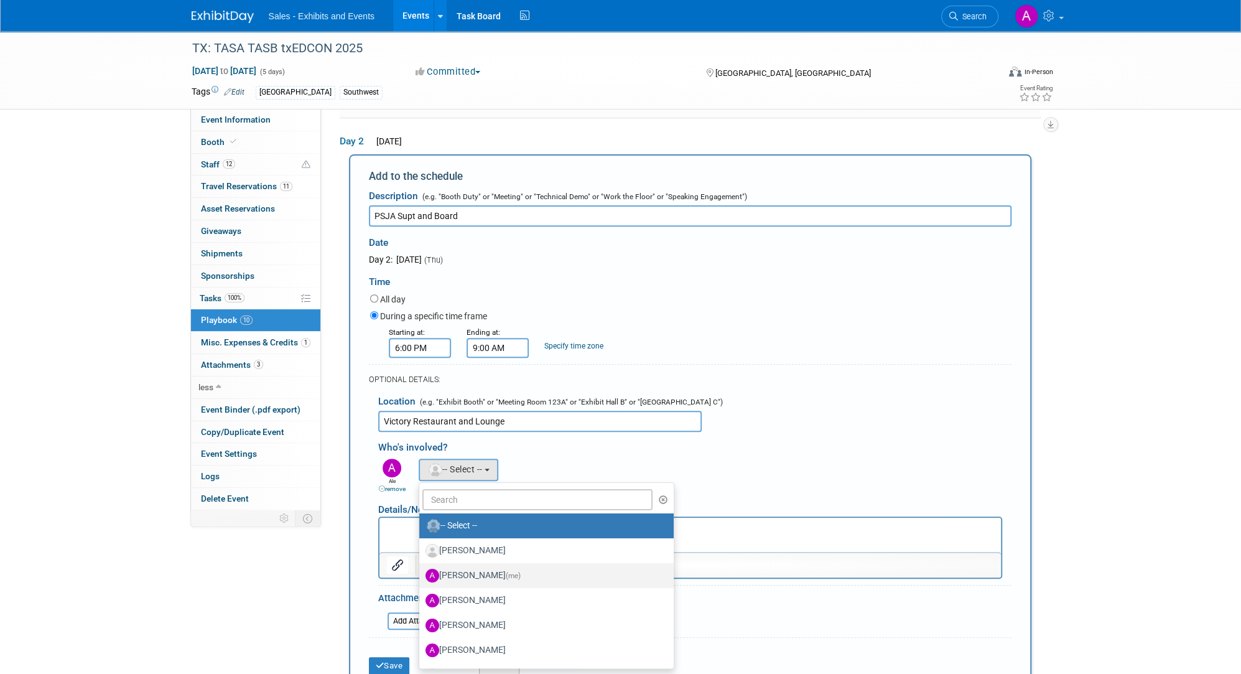
click at [461, 503] on label "Albert Martinez (me)" at bounding box center [544, 576] width 236 height 20
click at [421, 503] on input "Albert Martinez (me)" at bounding box center [417, 574] width 8 height 8
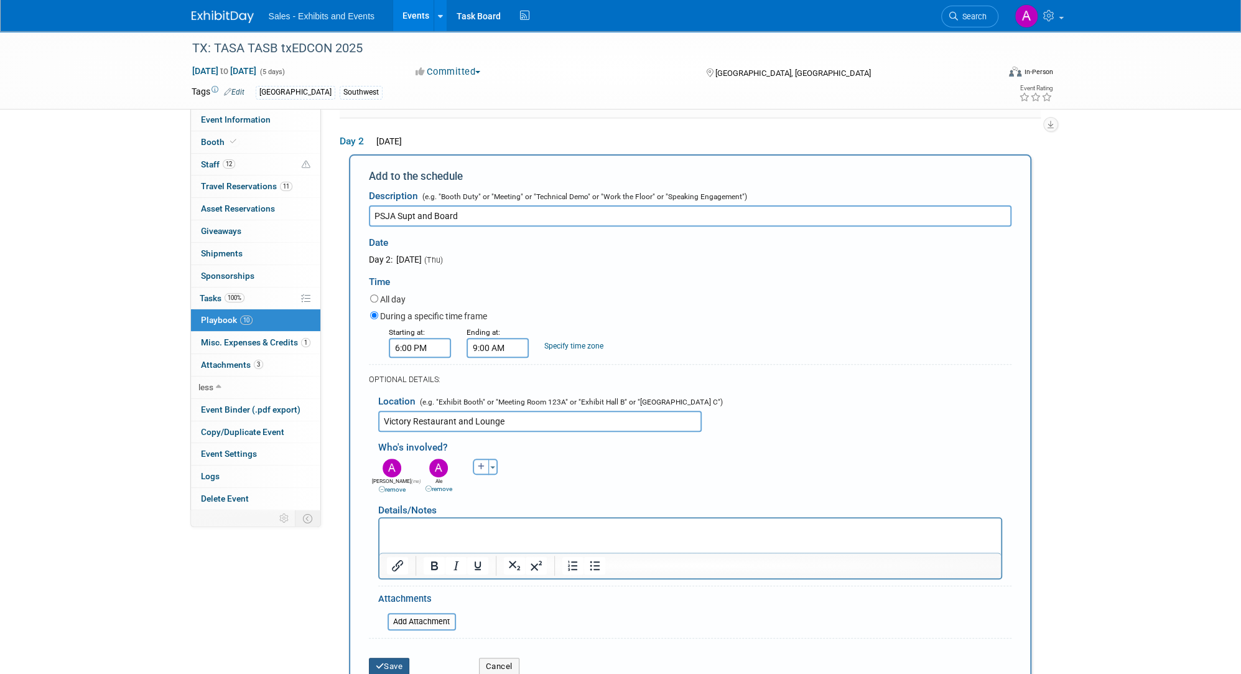
click at [386, 503] on button "Save" at bounding box center [389, 666] width 41 height 17
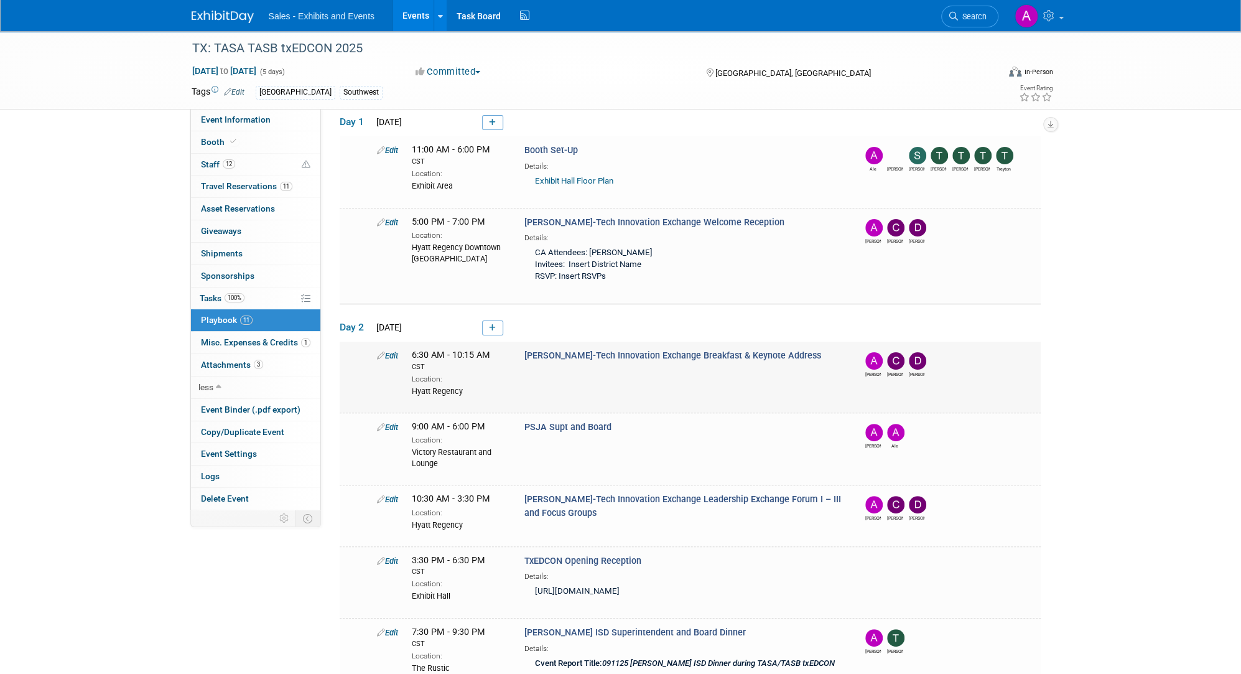
scroll to position [57, 0]
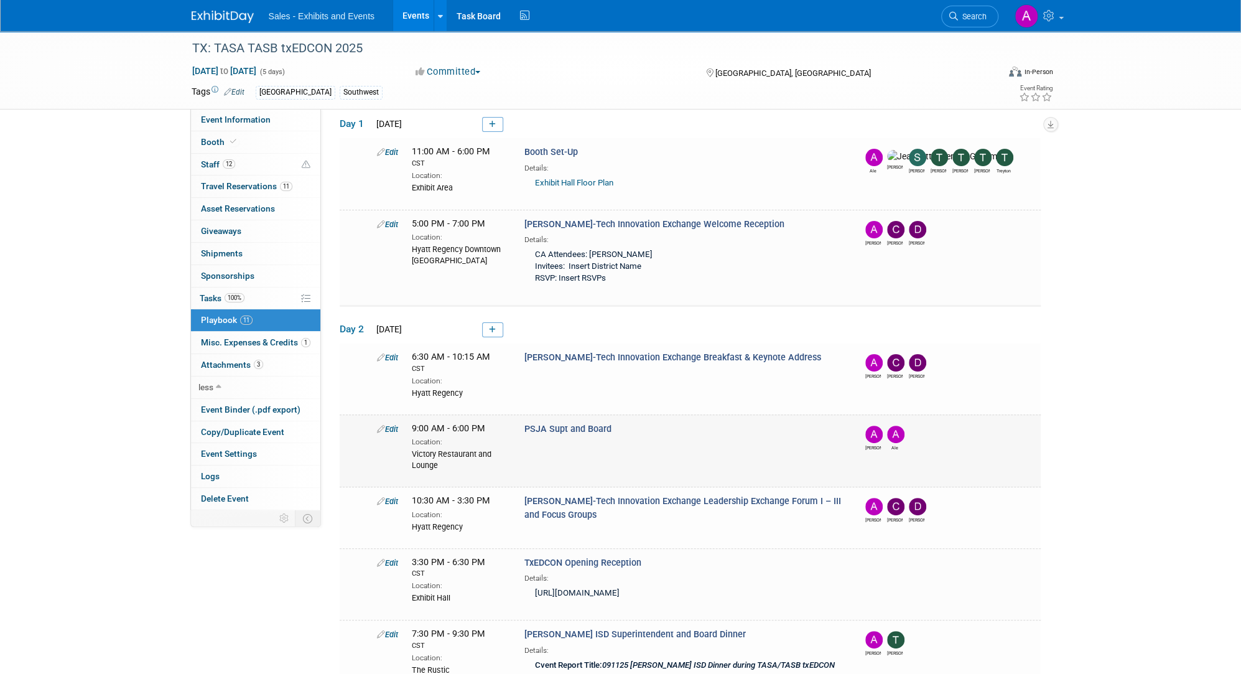
click at [388, 424] on link "Edit" at bounding box center [387, 428] width 21 height 9
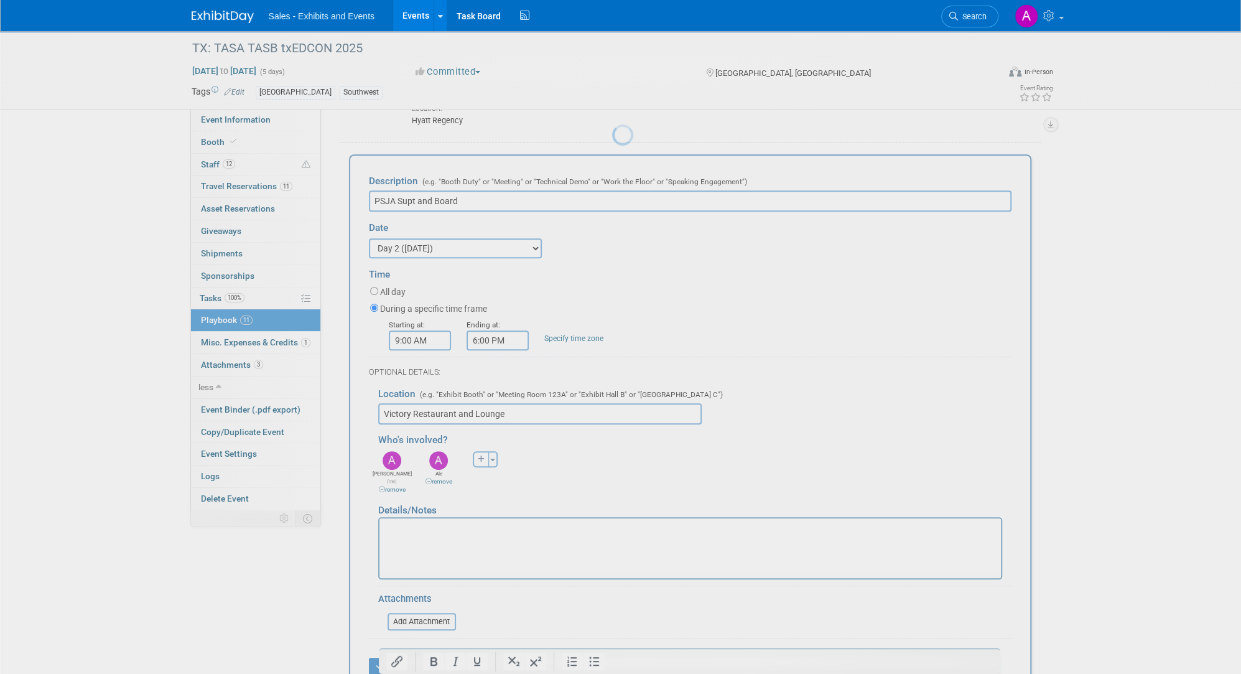
scroll to position [328, 0]
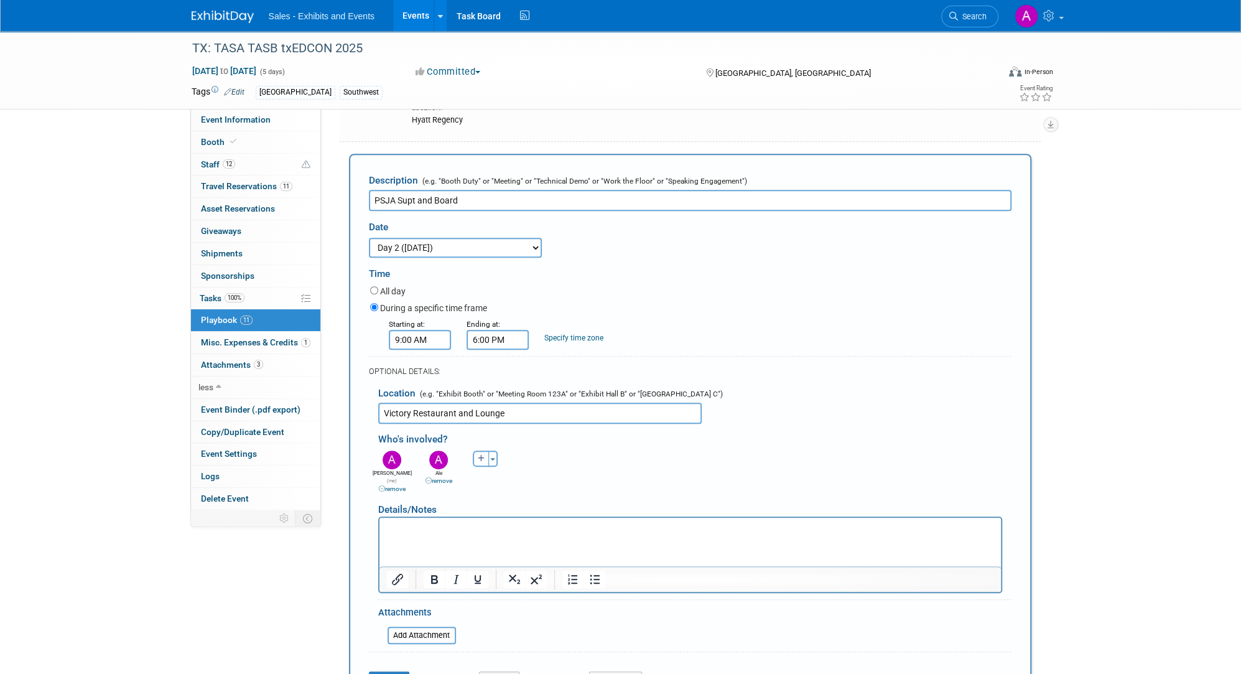
click at [444, 337] on input "9:00 AM" at bounding box center [420, 340] width 62 height 20
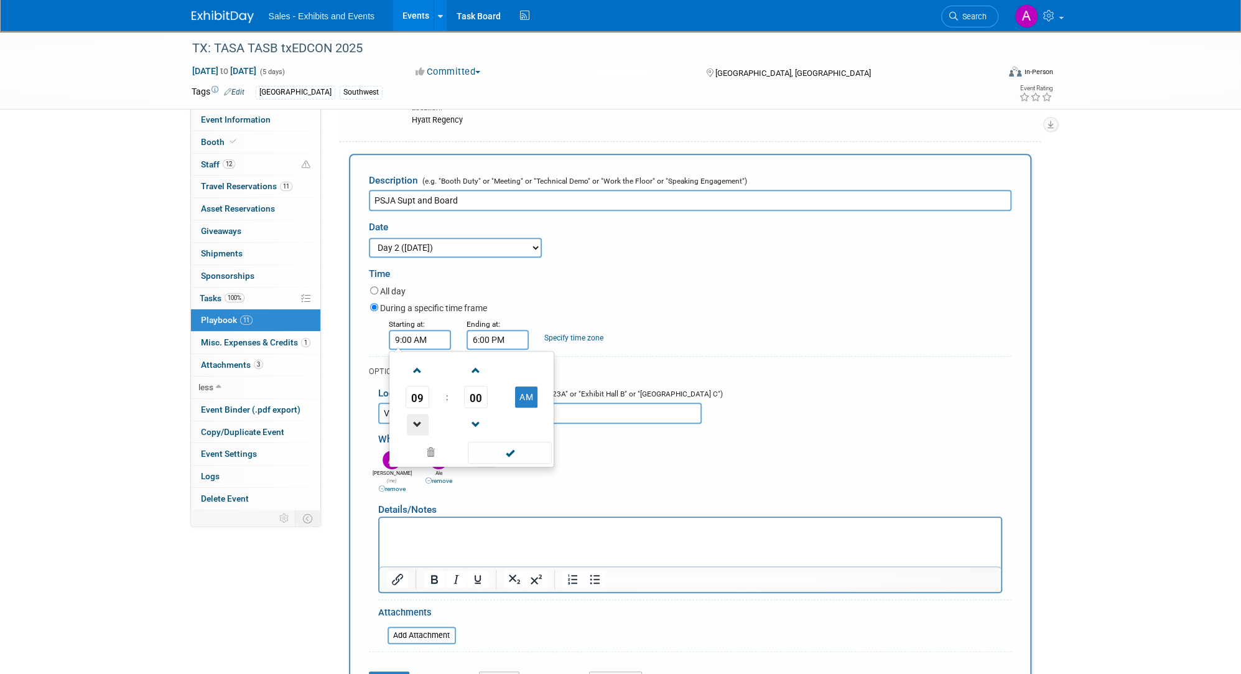
click at [413, 414] on span at bounding box center [418, 425] width 22 height 22
click at [461, 391] on button "AM" at bounding box center [526, 396] width 22 height 21
type input "6:00 PM"
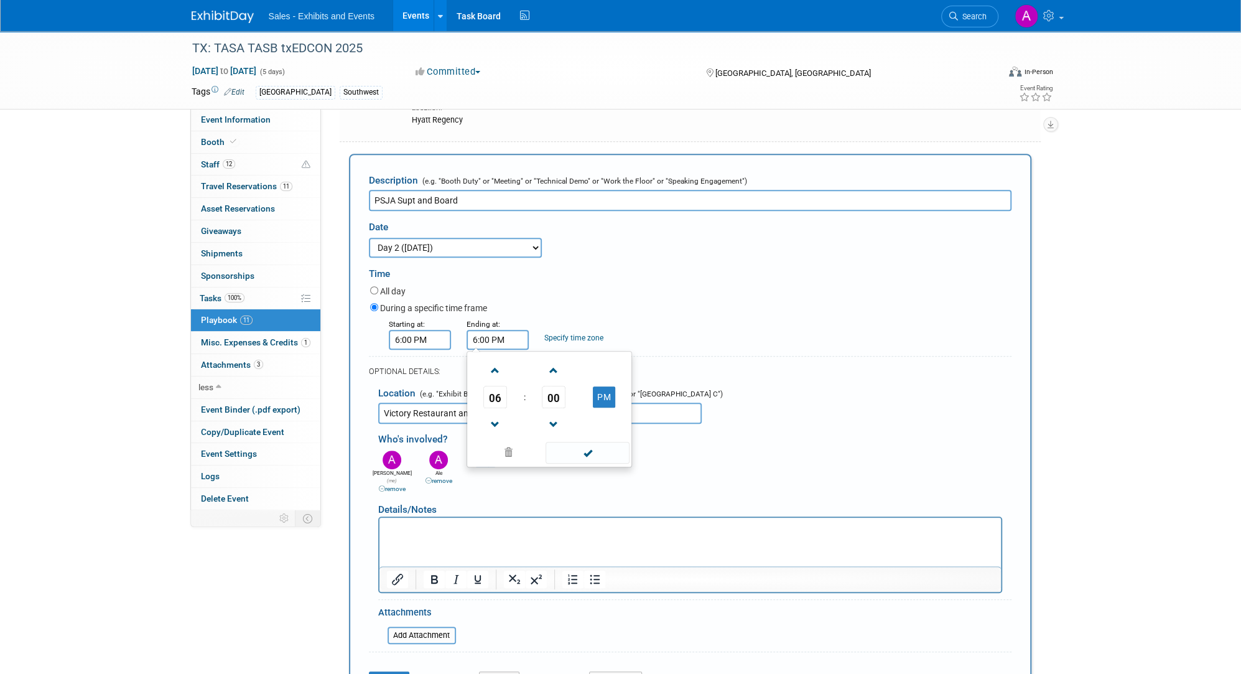
click at [461, 332] on input "6:00 PM" at bounding box center [498, 340] width 62 height 20
click at [461, 367] on span at bounding box center [496, 371] width 22 height 22
type input "9:00 PM"
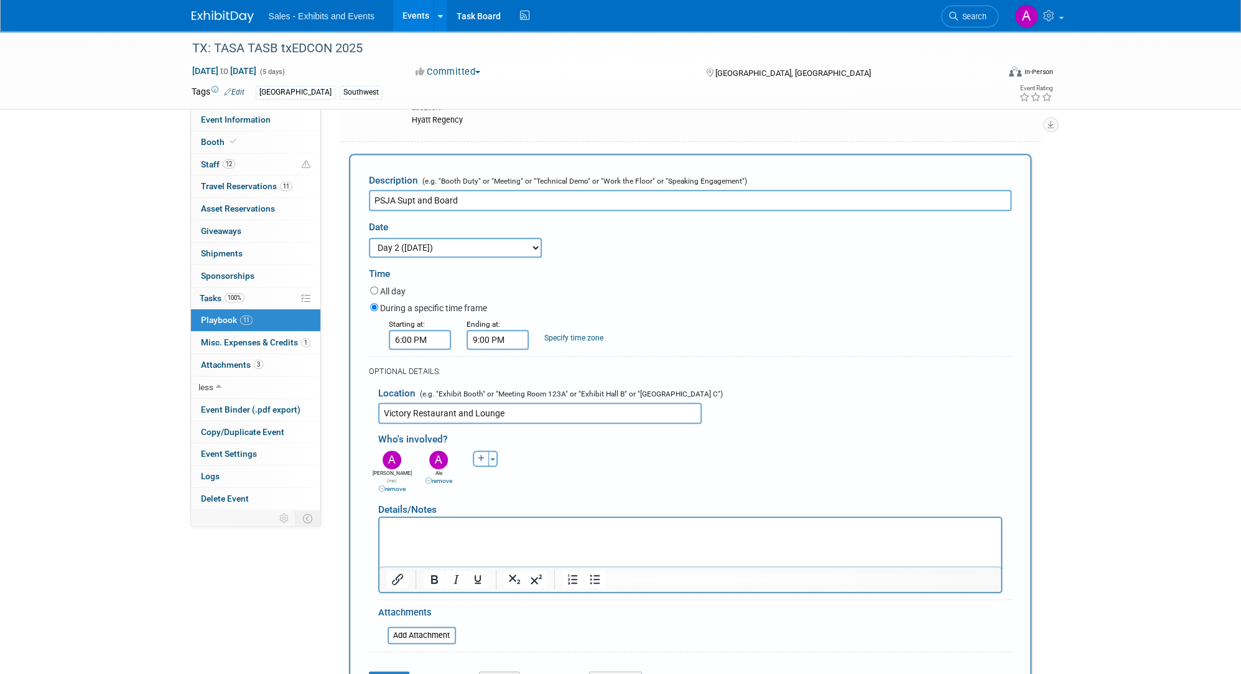
click at [461, 265] on div "Time" at bounding box center [690, 271] width 643 height 26
click at [381, 503] on icon "submit" at bounding box center [380, 680] width 9 height 8
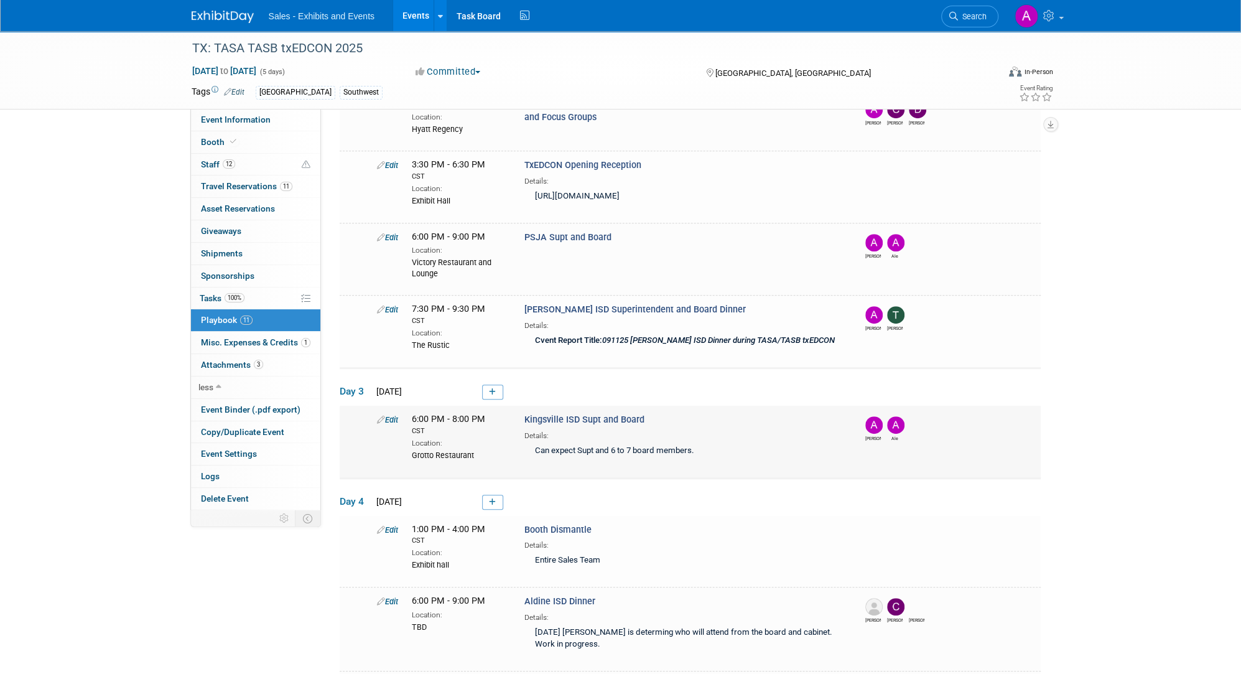
scroll to position [383, 0]
click at [389, 414] on link "Edit" at bounding box center [387, 418] width 21 height 9
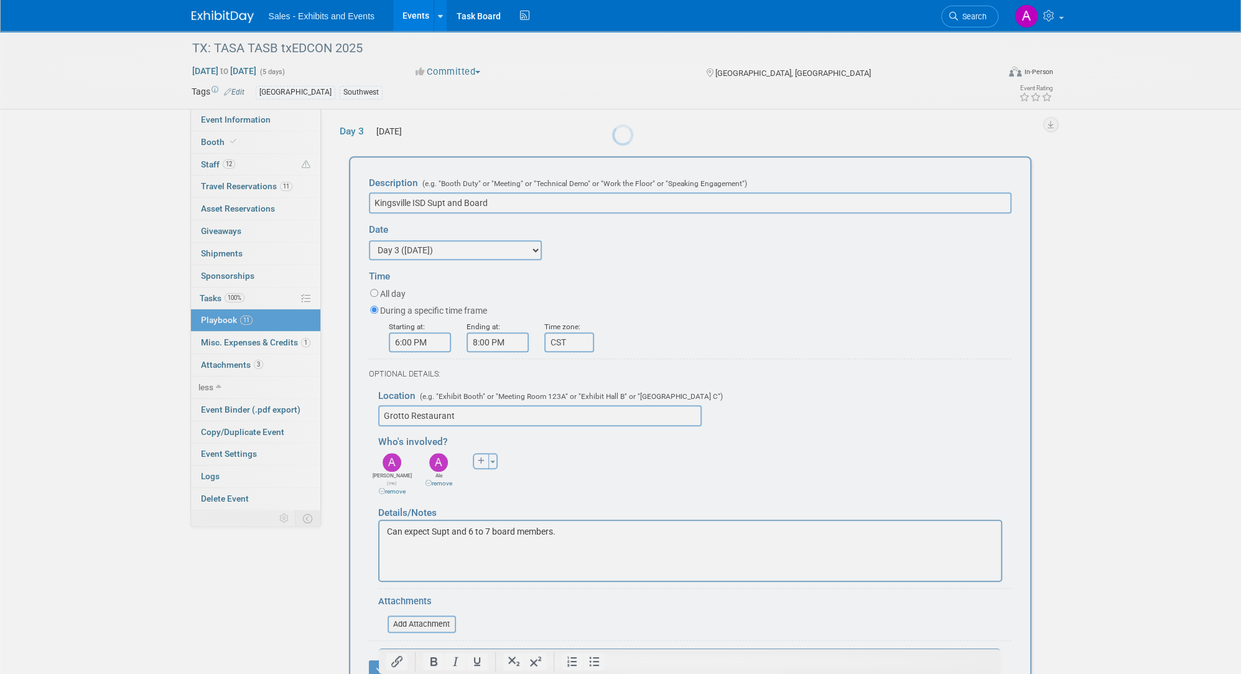
scroll to position [641, 0]
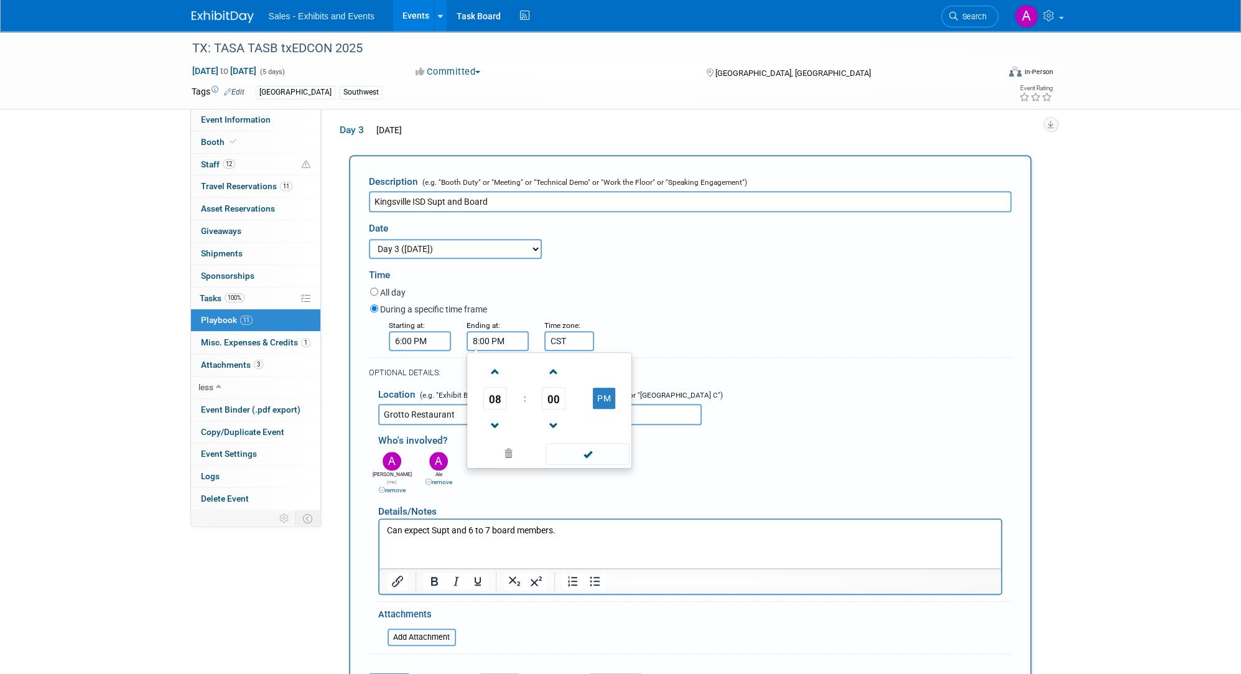
click at [461, 335] on input "8:00 PM" at bounding box center [498, 341] width 62 height 20
click at [461, 366] on span at bounding box center [496, 372] width 22 height 22
type input "9:00 PM"
click at [461, 336] on div "Starting at: 6:00 PM Ending at: 9:00 PM Specify time zone Time zone: CST" at bounding box center [691, 335] width 660 height 32
click at [393, 503] on button "Save" at bounding box center [389, 681] width 41 height 17
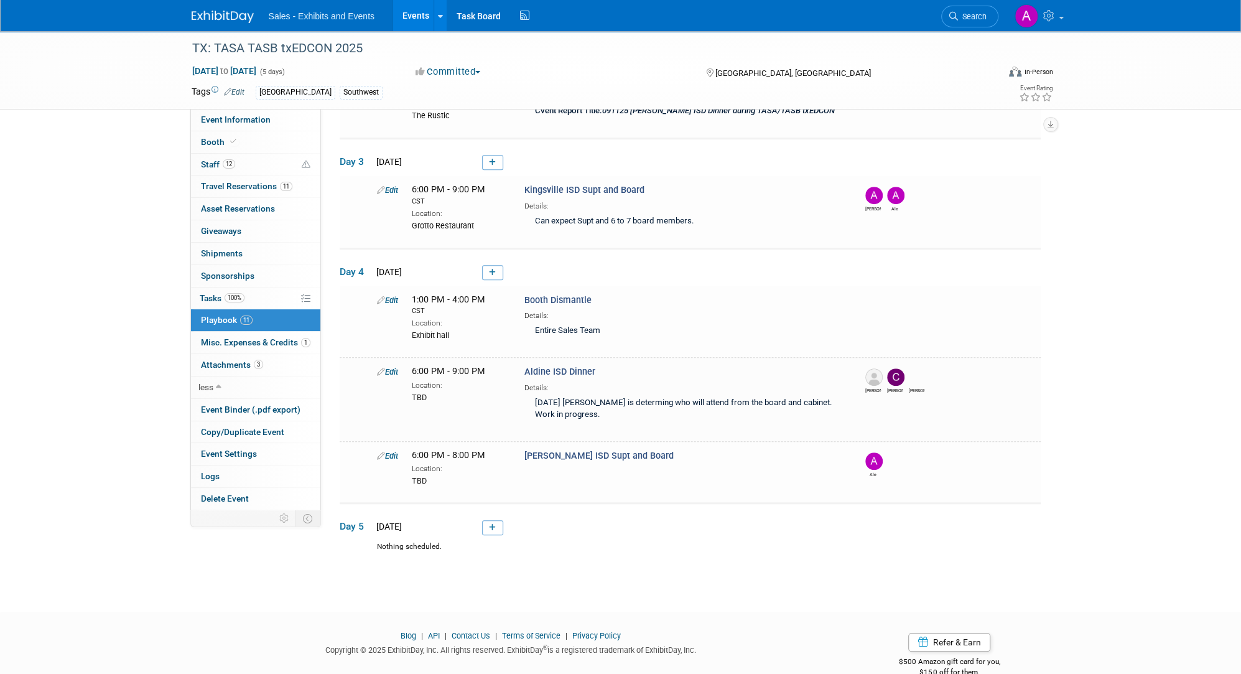
scroll to position [628, 0]
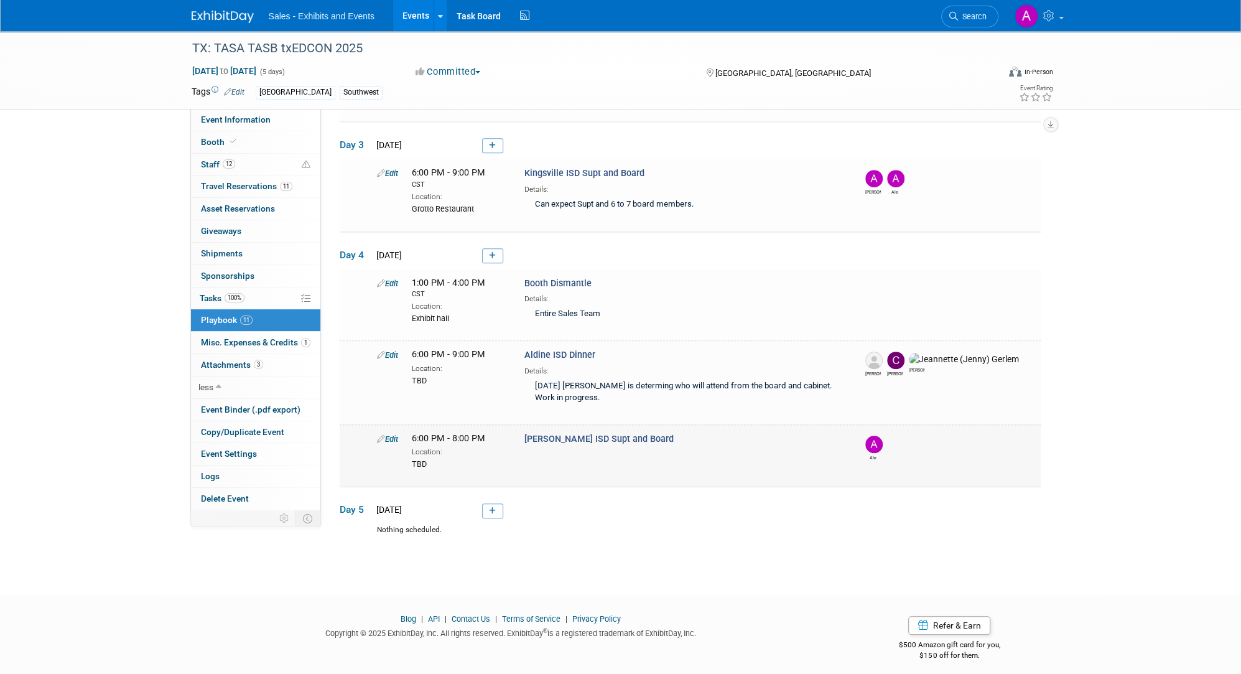
click at [394, 434] on link "Edit" at bounding box center [387, 438] width 21 height 9
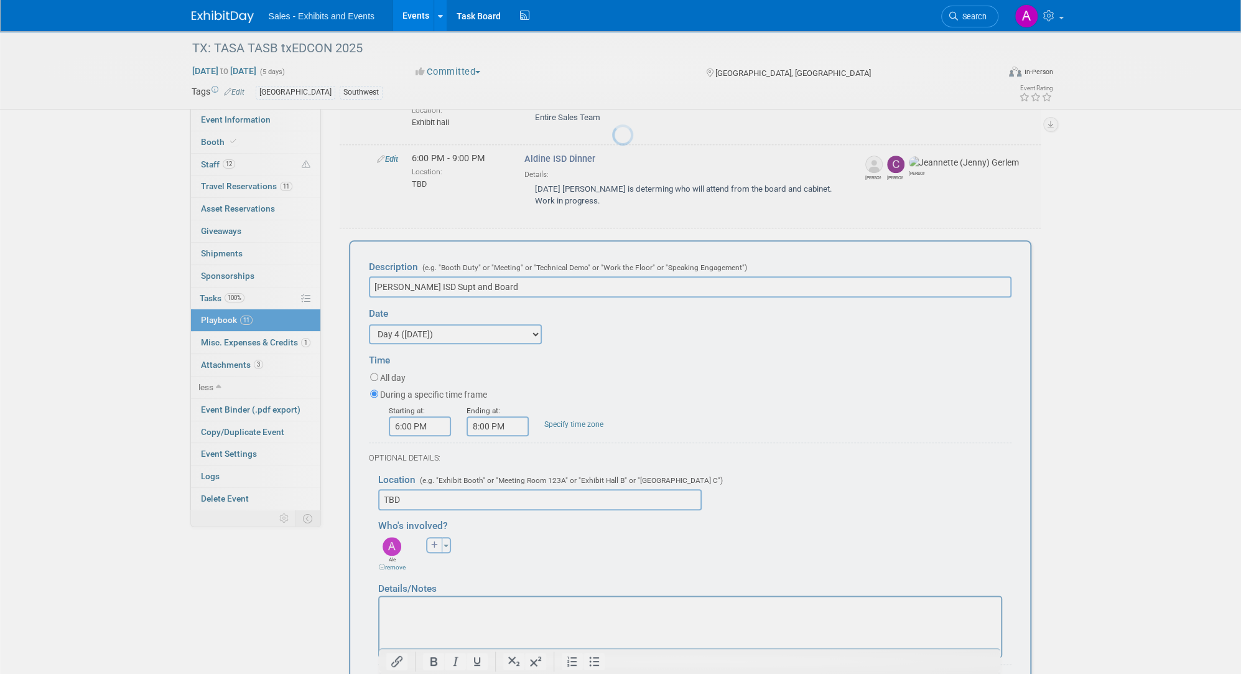
scroll to position [904, 0]
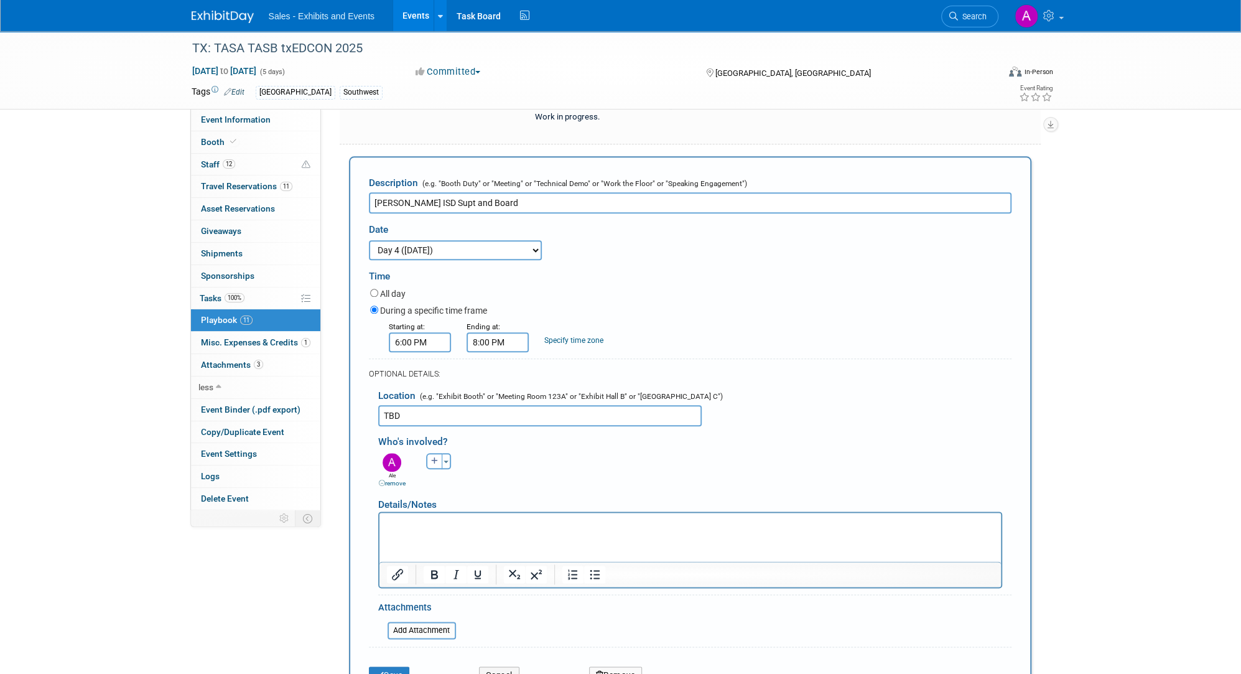
drag, startPoint x: 492, startPoint y: 406, endPoint x: 354, endPoint y: 411, distance: 137.6
click at [354, 411] on div "Description (e.g. "Booth Duty" or "Meeting" or "Technical Demo" or "Work the Fl…" at bounding box center [690, 430] width 683 height 548
click at [399, 503] on button "Save" at bounding box center [389, 674] width 41 height 17
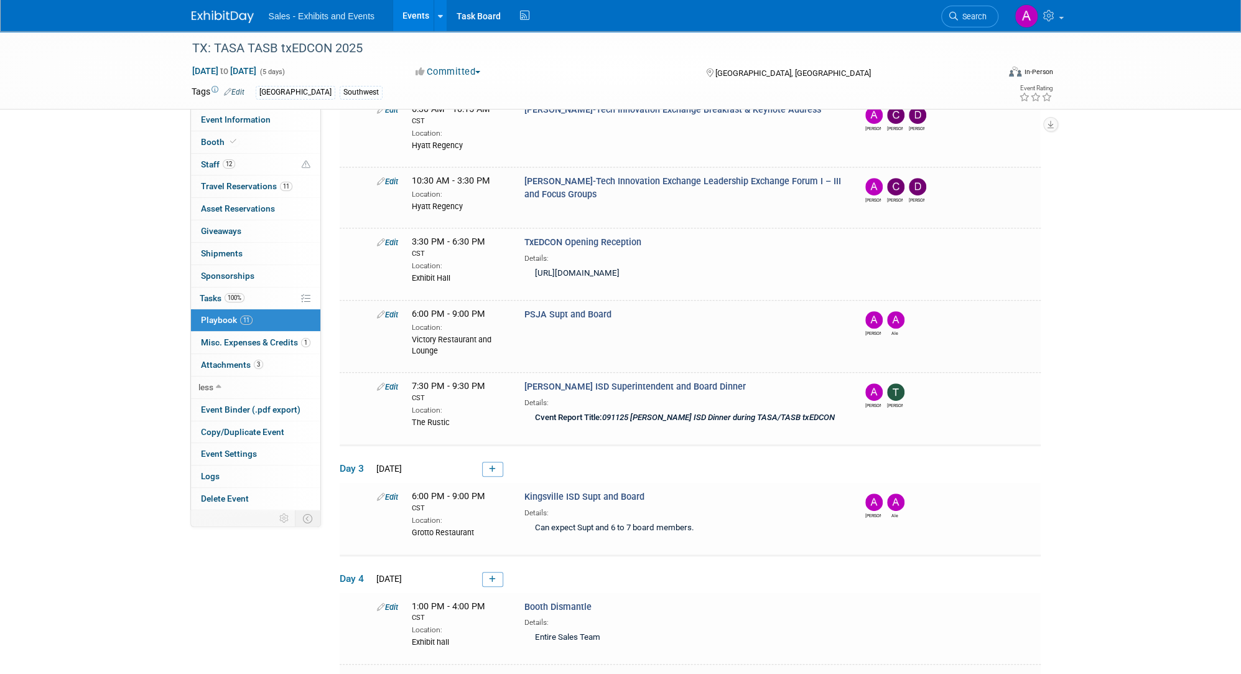
scroll to position [299, 0]
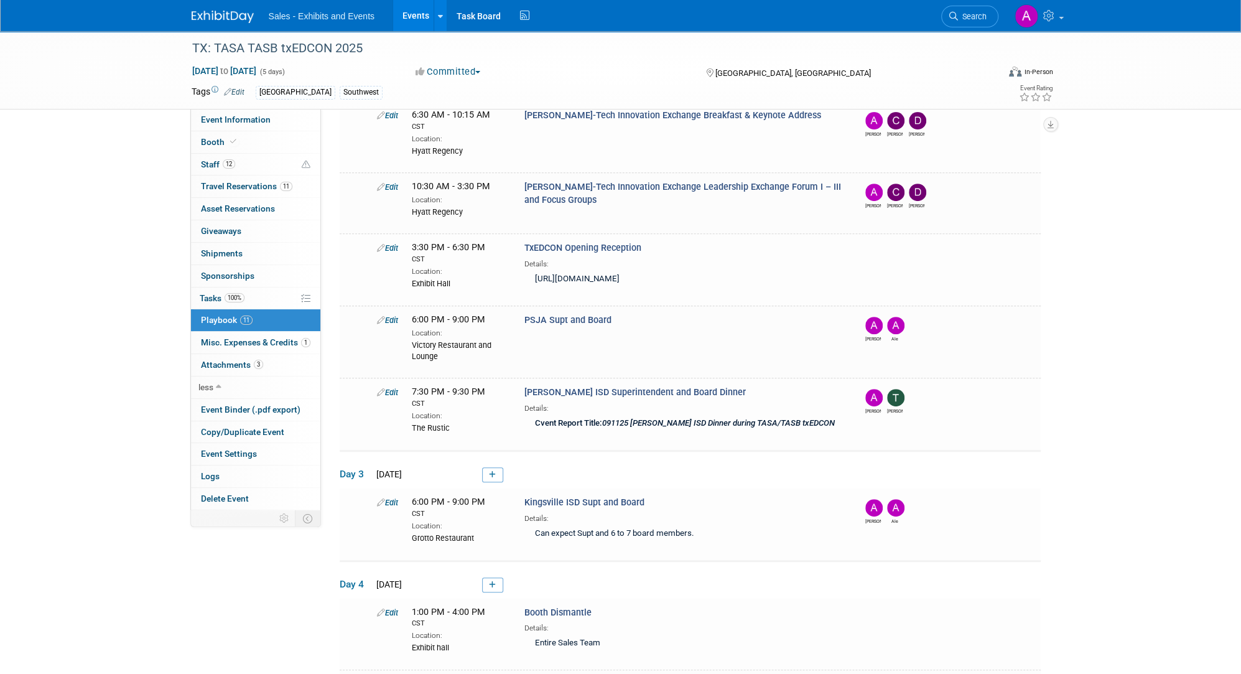
click at [461, 390] on div "TX: TASA TASB txEDCON 2025 Sep 10, 2025 to Sep 14, 2025 (5 days) Sep 10, 2025 t…" at bounding box center [620, 317] width 1241 height 1170
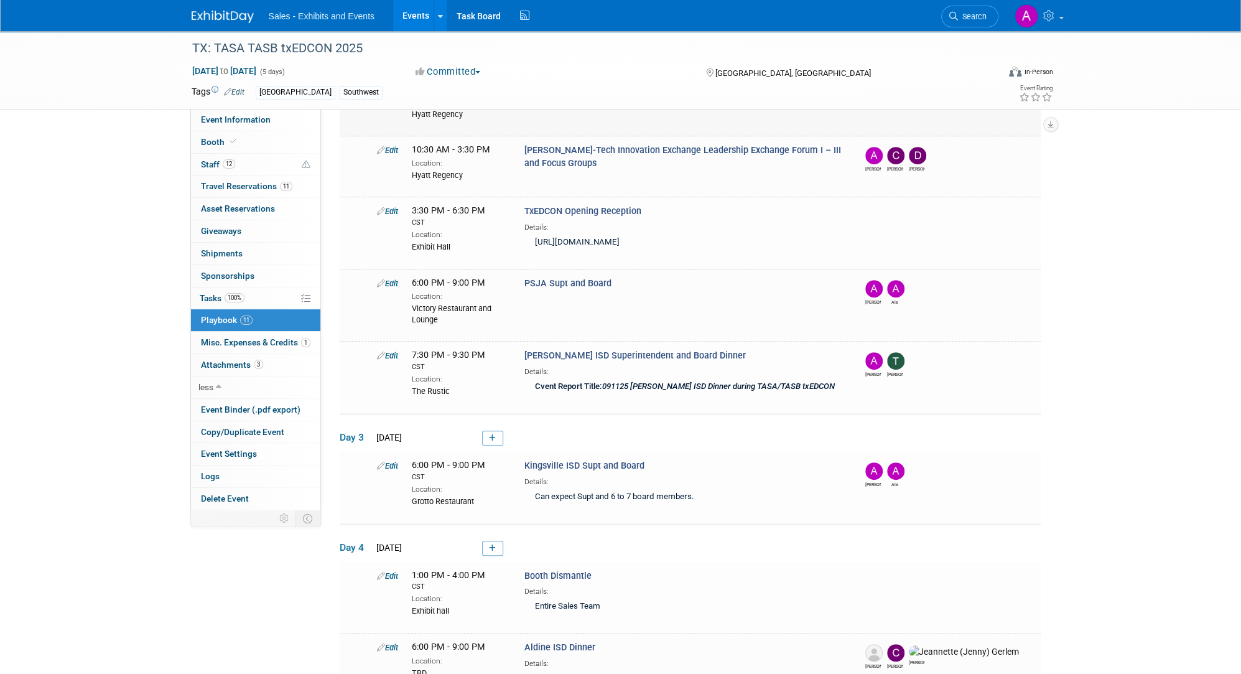
scroll to position [342, 0]
